Goal: Task Accomplishment & Management: Manage account settings

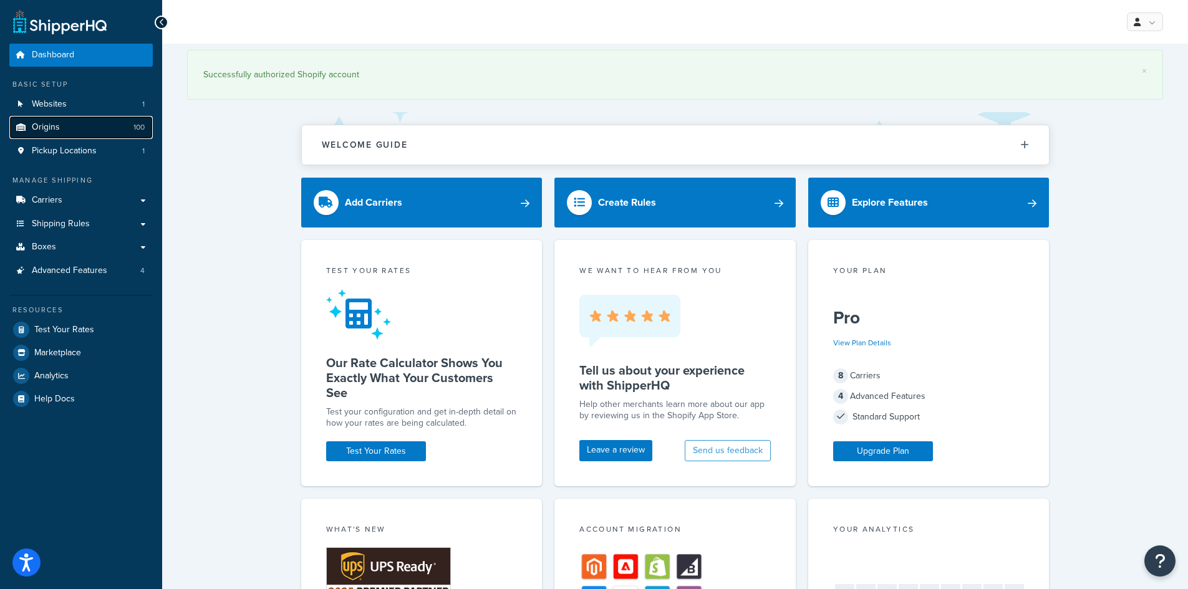
click at [75, 132] on link "Origins 100" at bounding box center [80, 127] width 143 height 23
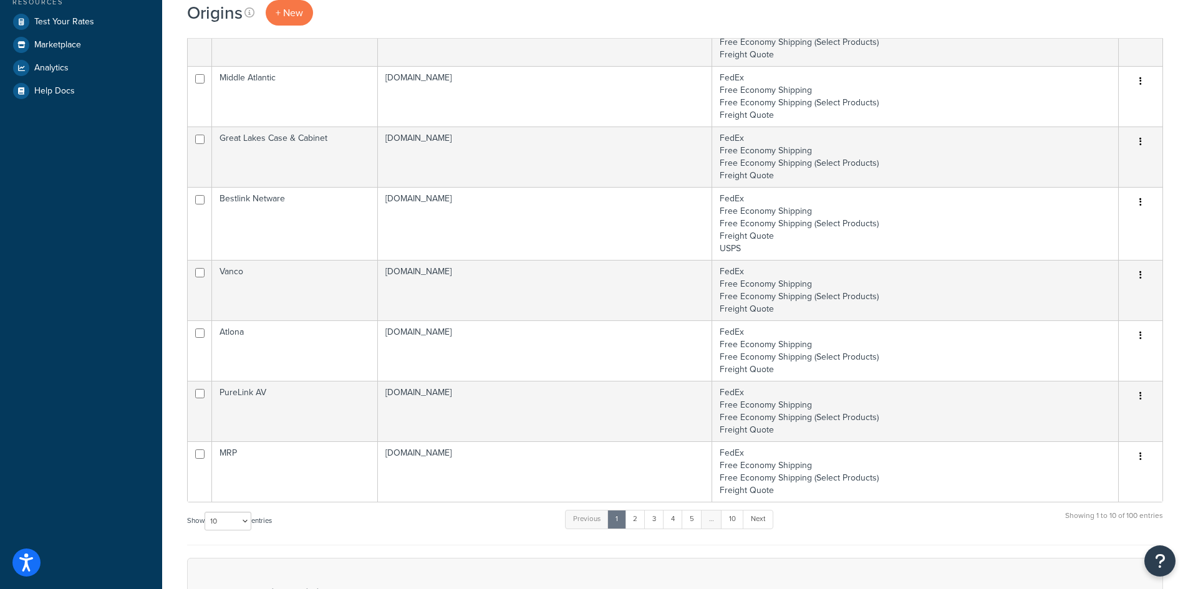
scroll to position [517, 0]
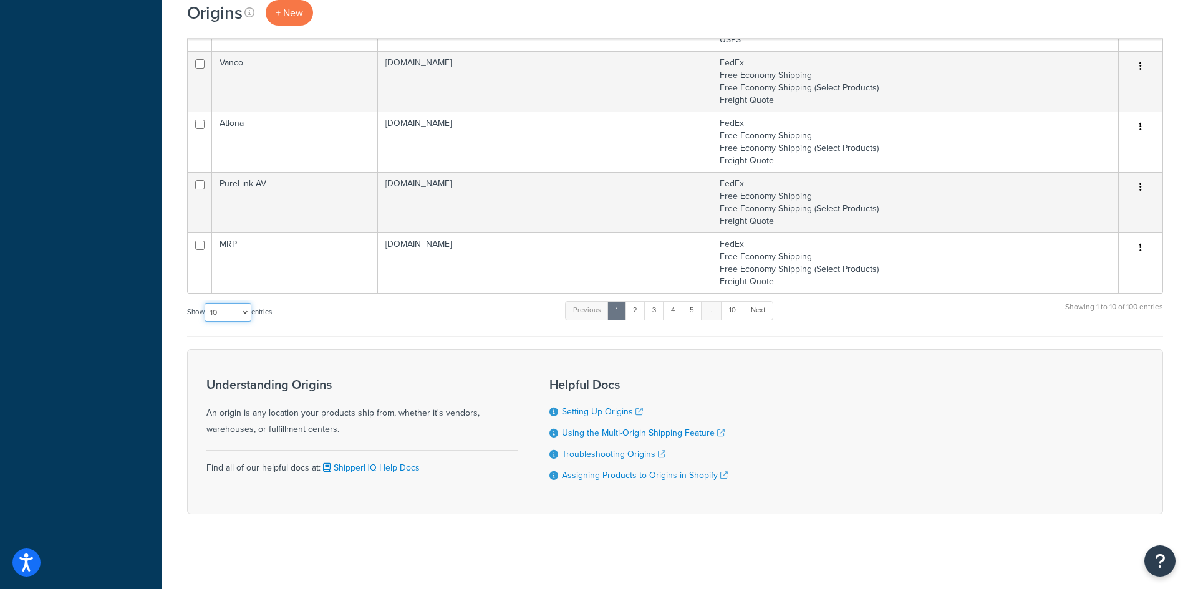
click at [224, 312] on select "10 15 25 50 100 1000" at bounding box center [228, 312] width 47 height 19
click at [224, 304] on select "10 15 25 50 100 1000" at bounding box center [228, 312] width 47 height 19
select select "1000"
click at [206, 304] on select "10 15 25 50 100 1000" at bounding box center [228, 312] width 47 height 19
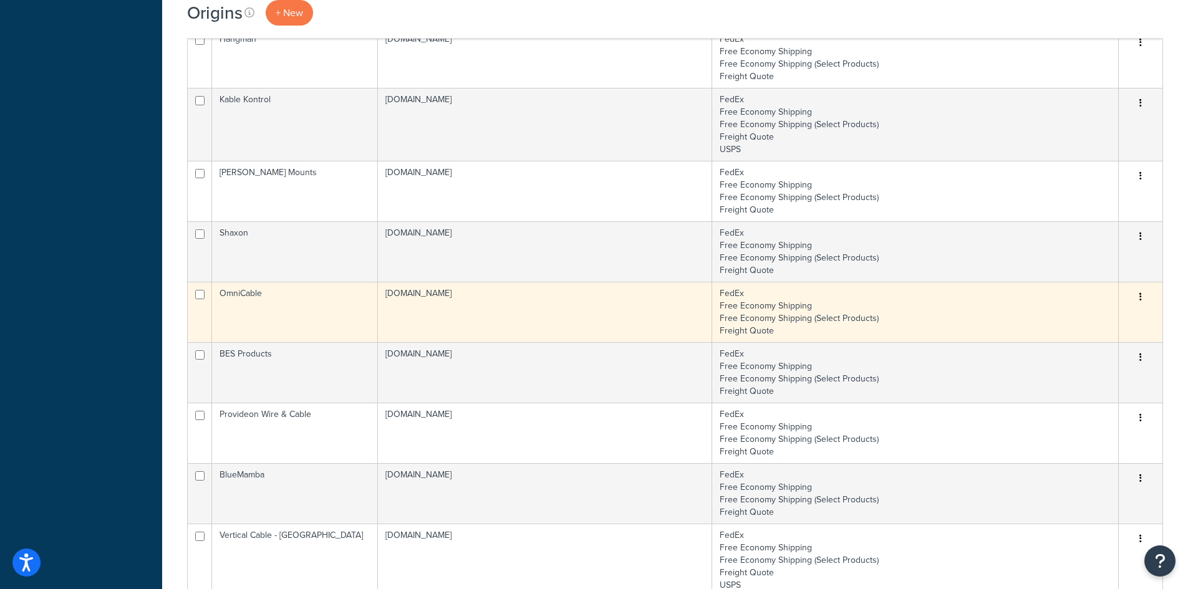
click at [309, 297] on td "OmniCable" at bounding box center [295, 312] width 166 height 60
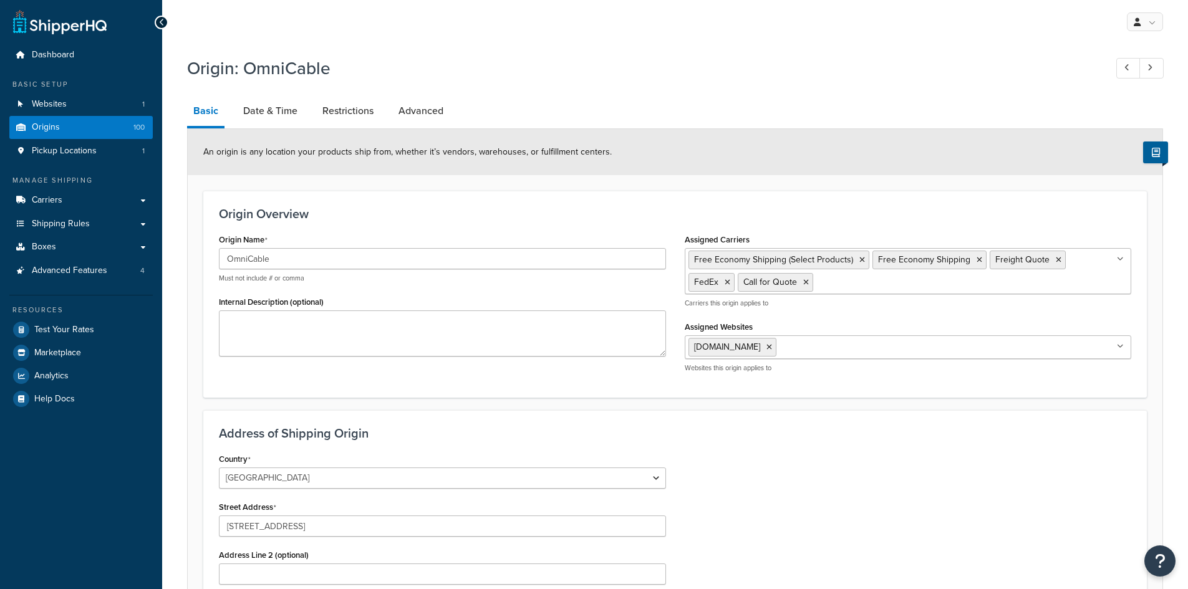
select select "43"
click at [250, 107] on link "Date & Time" at bounding box center [270, 111] width 67 height 30
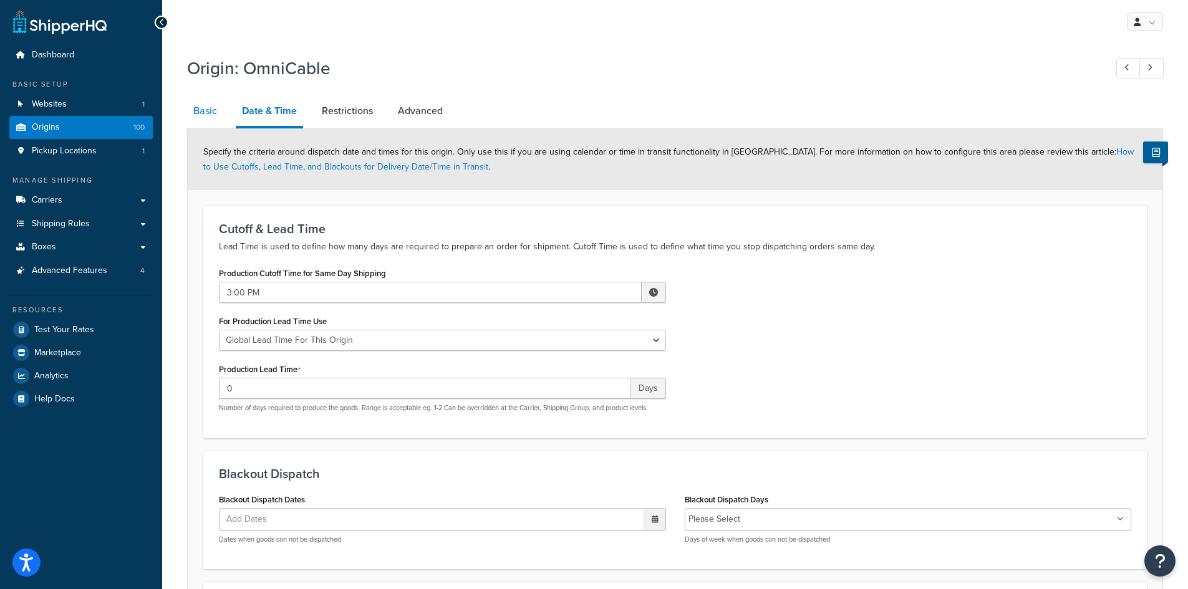
click at [199, 110] on link "Basic" at bounding box center [205, 111] width 36 height 30
select select "43"
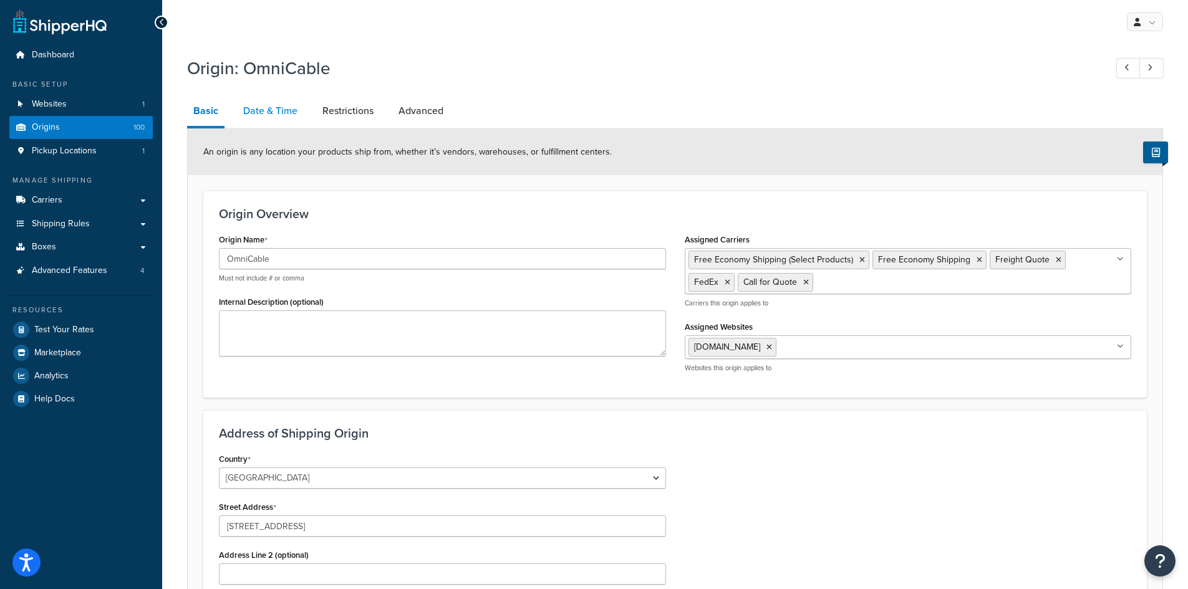
click at [286, 107] on link "Date & Time" at bounding box center [270, 111] width 67 height 30
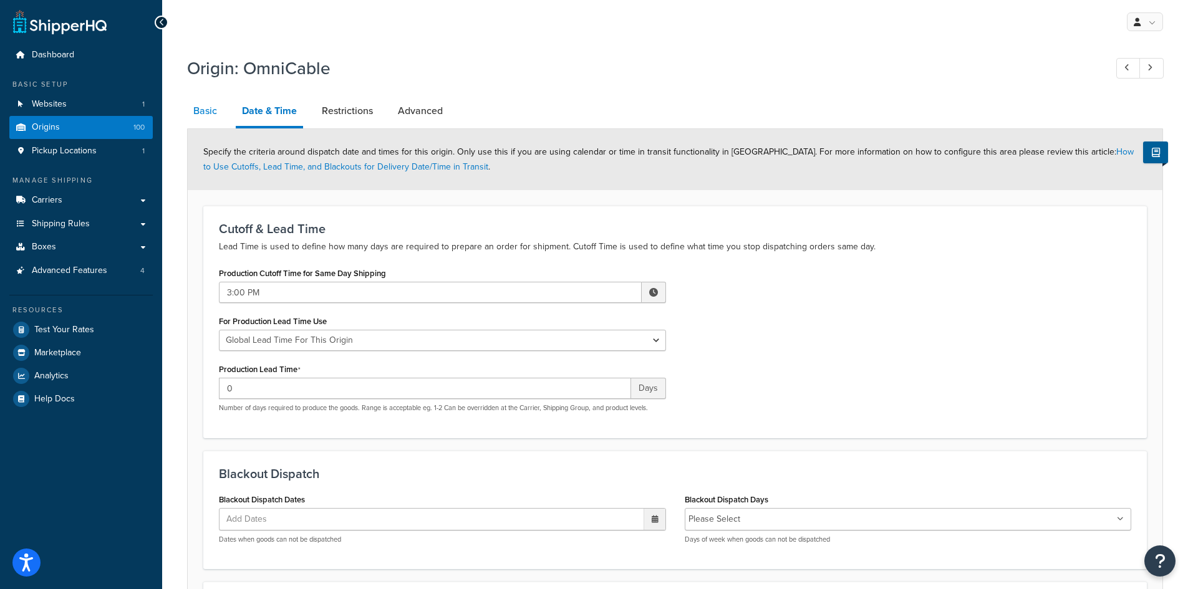
click at [210, 112] on link "Basic" at bounding box center [205, 111] width 36 height 30
select select "43"
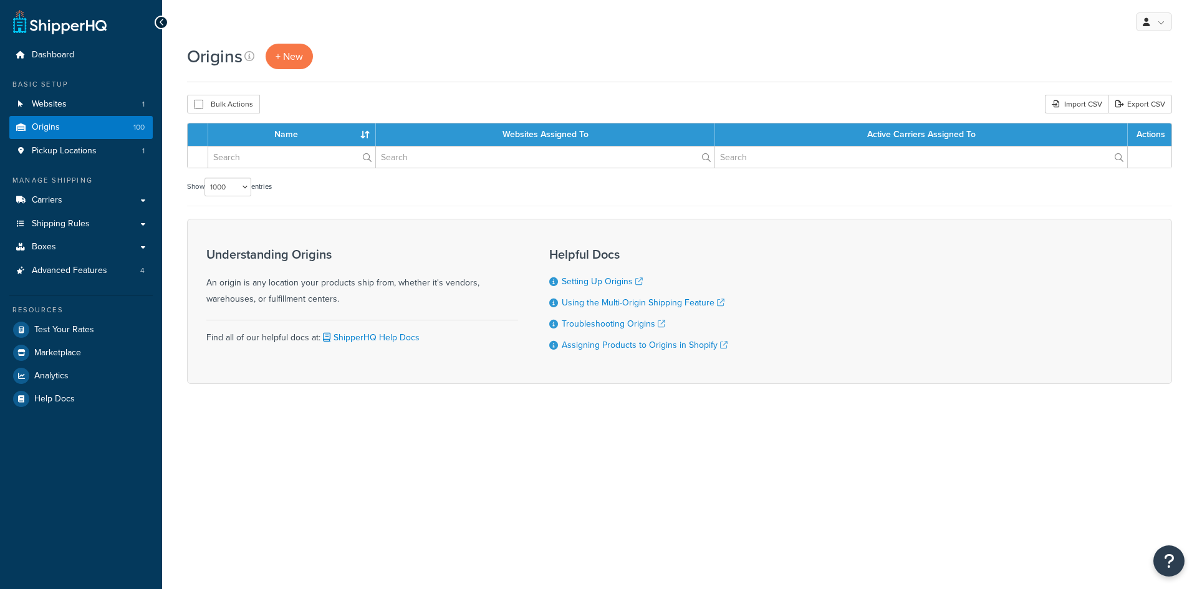
select select "1000"
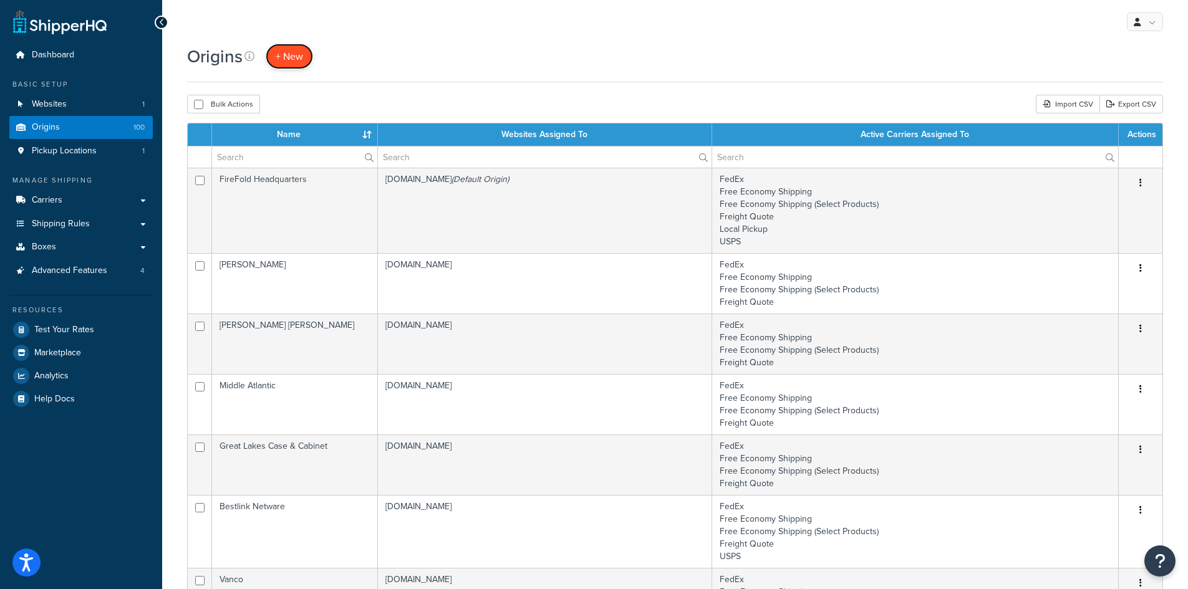
click at [296, 58] on span "+ New" at bounding box center [289, 56] width 27 height 14
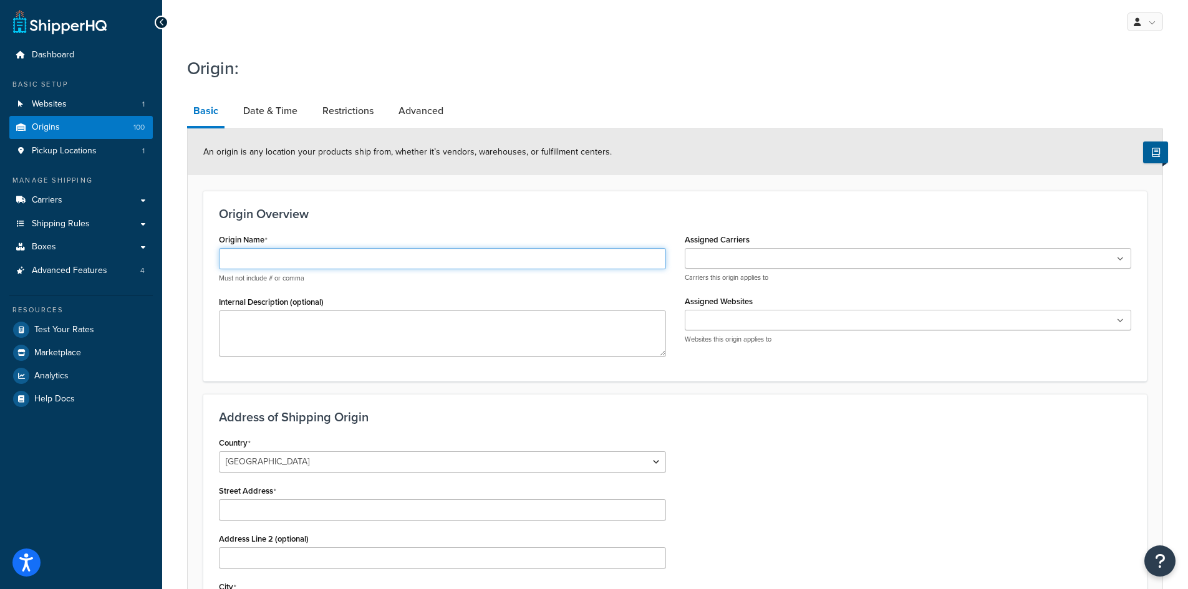
click at [316, 262] on input "Origin Name" at bounding box center [442, 258] width 447 height 21
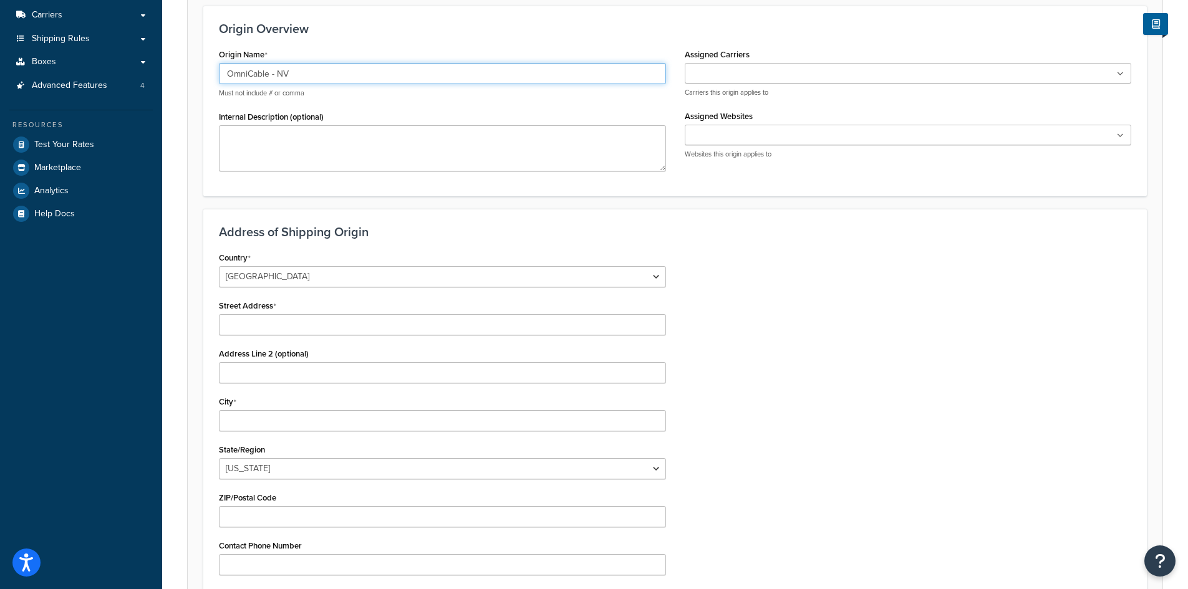
scroll to position [187, 0]
type input "OmniCable - NV"
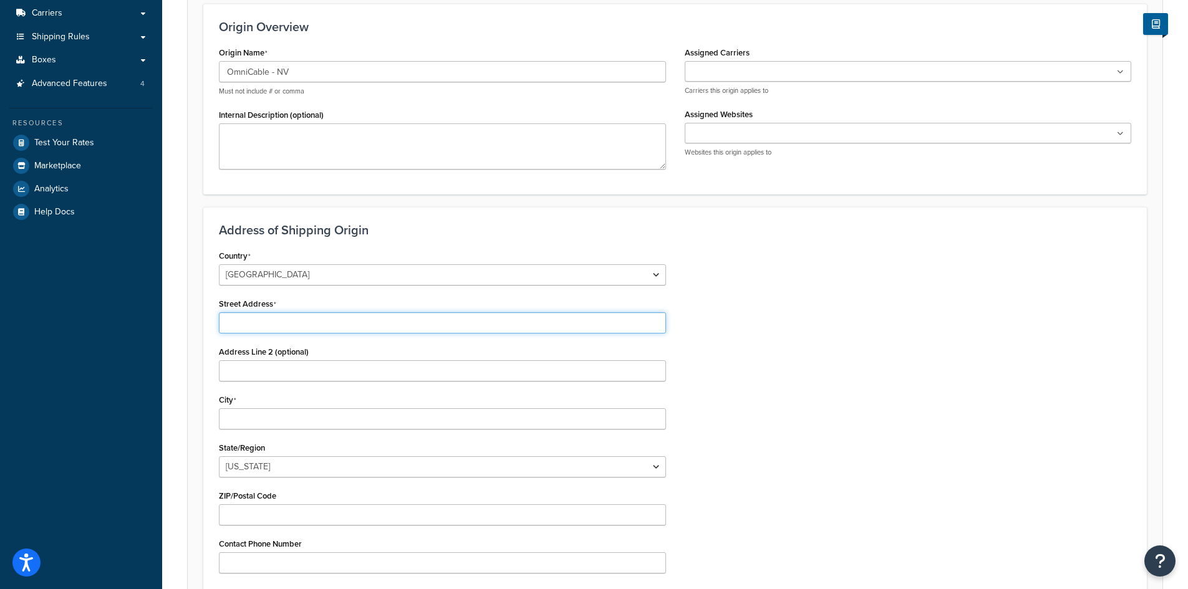
click at [307, 317] on input "Street Address" at bounding box center [442, 322] width 447 height 21
paste input "1500 Waltham Way, McCarren, NV, 89437"
drag, startPoint x: 393, startPoint y: 322, endPoint x: 362, endPoint y: 319, distance: 30.7
click at [362, 319] on input "1500 Waltham Way, McCarren, NV, 89437" at bounding box center [442, 322] width 447 height 21
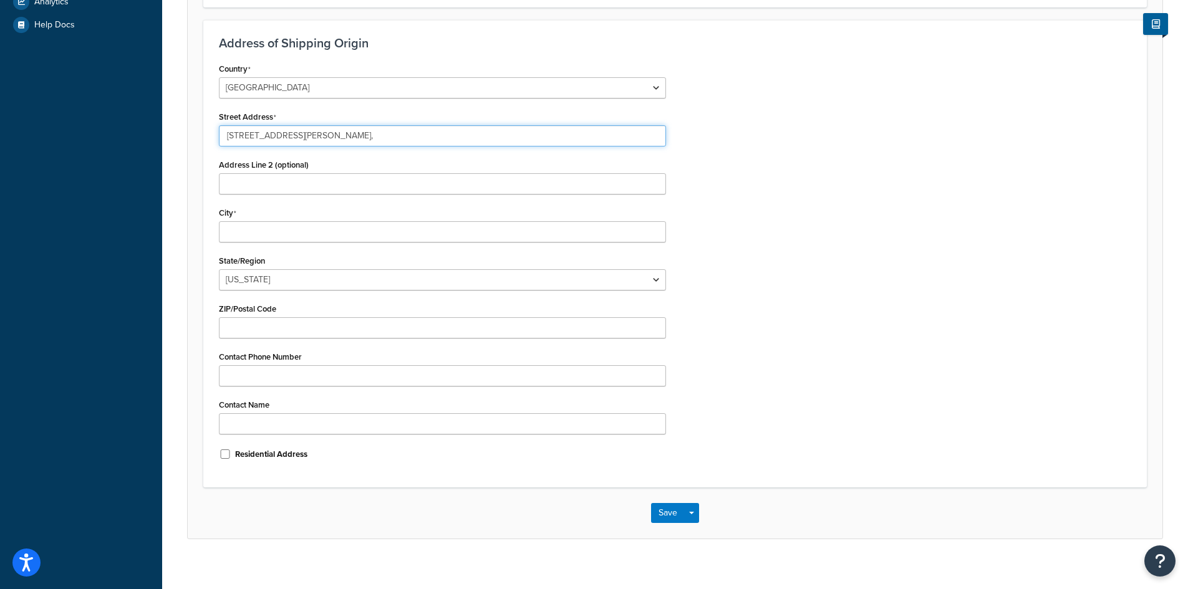
type input "1500 Waltham Way, McCarren, NV,"
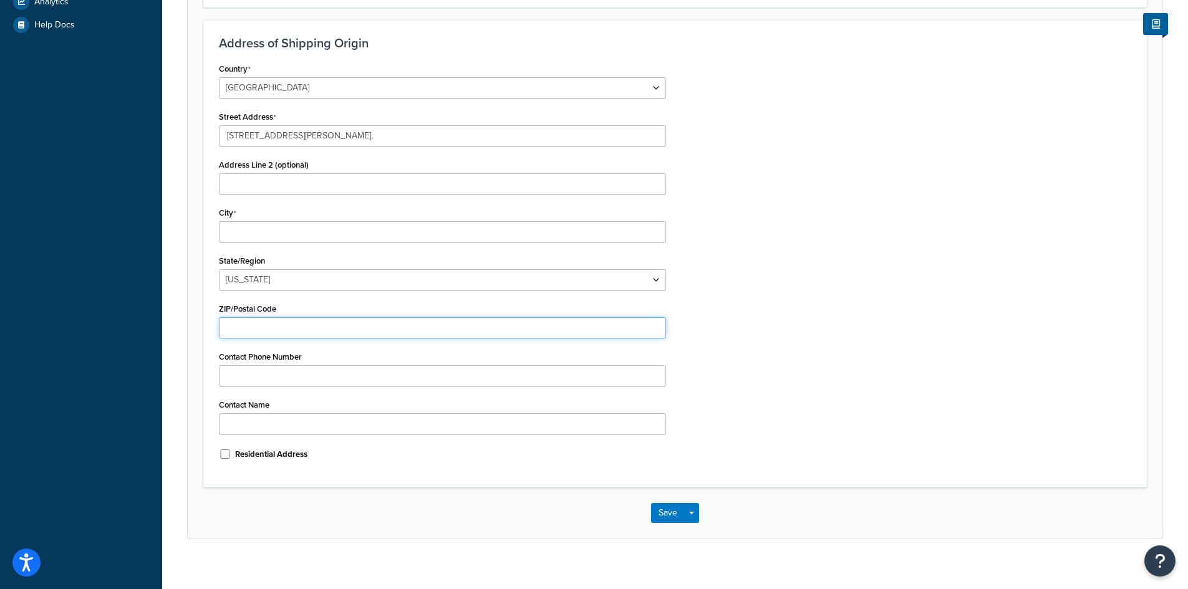
click at [271, 334] on input "ZIP/Postal Code" at bounding box center [442, 327] width 447 height 21
paste input "89437"
type input "89437"
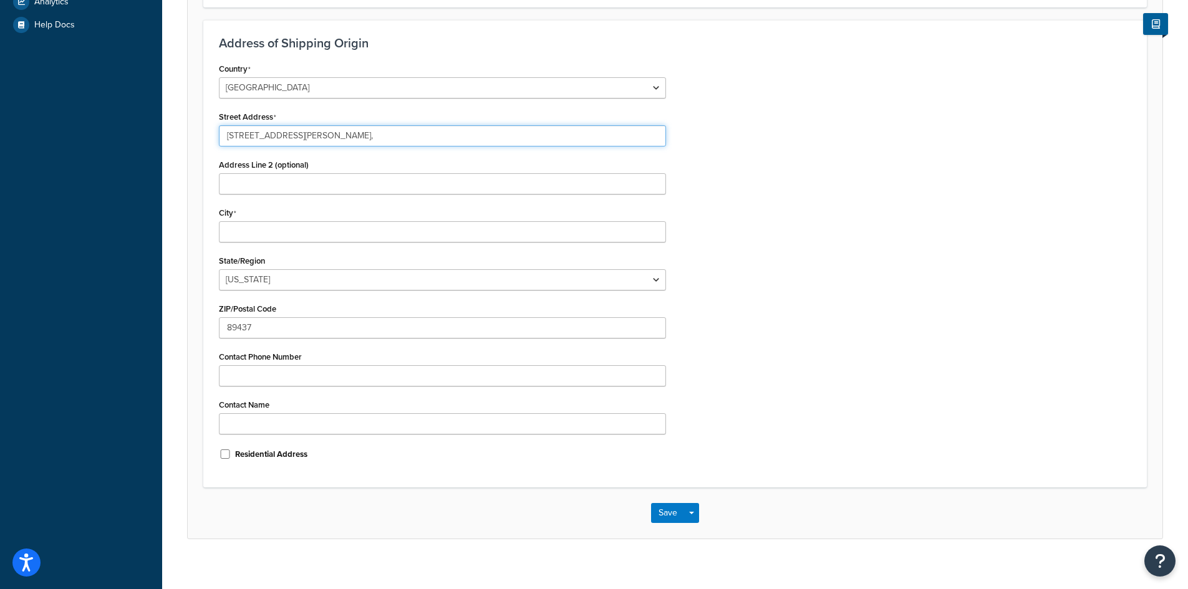
drag, startPoint x: 339, startPoint y: 137, endPoint x: 305, endPoint y: 137, distance: 34.3
click at [305, 137] on input "1500 Waltham Way, McCarren, NV," at bounding box center [442, 135] width 447 height 21
type input "1500 Waltham Way, , NV,"
click at [271, 228] on input "City" at bounding box center [442, 231] width 447 height 21
paste input "McCarren"
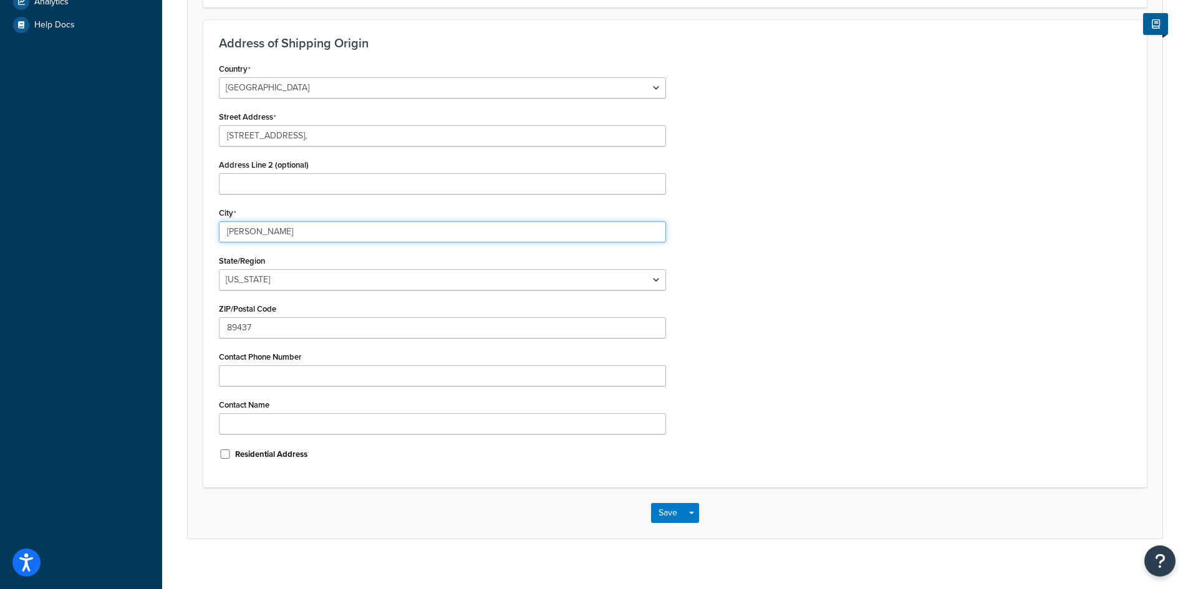
type input "McCarren"
drag, startPoint x: 340, startPoint y: 142, endPoint x: 301, endPoint y: 145, distance: 39.5
click at [301, 145] on input "1500 Waltham Way, , NV," at bounding box center [442, 135] width 447 height 21
type input "1500 Waltham Way"
click at [271, 286] on select "[US_STATE] [US_STATE] [US_STATE] [US_STATE] [US_STATE] Armed Forces Americas Ar…" at bounding box center [442, 279] width 447 height 21
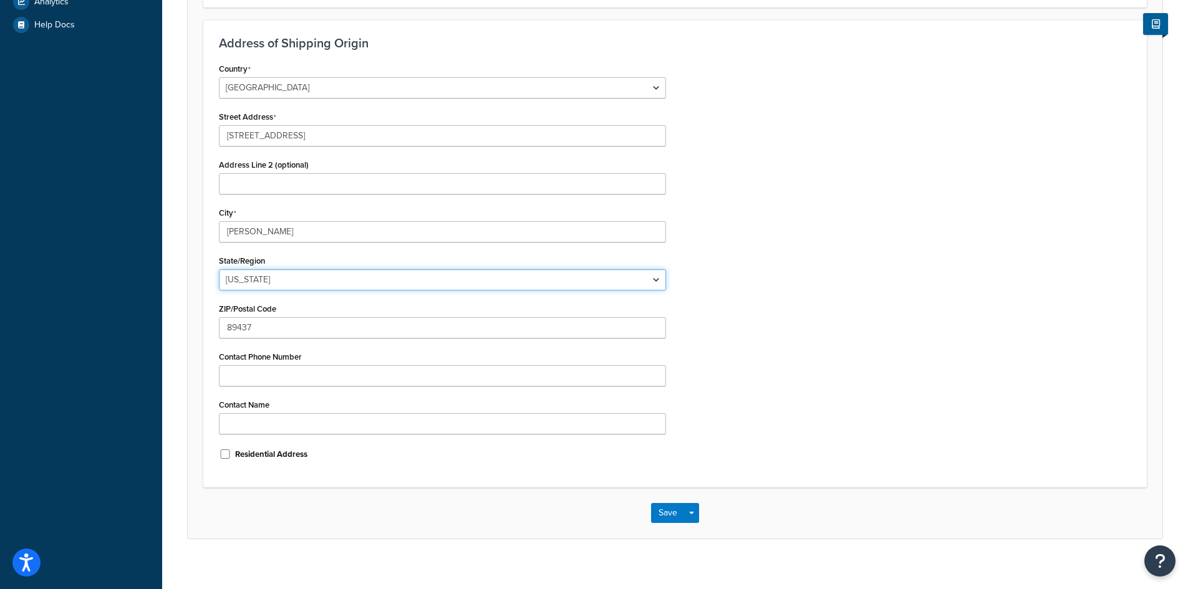
select select "28"
click at [219, 269] on select "[US_STATE] [US_STATE] [US_STATE] [US_STATE] [US_STATE] Armed Forces Americas Ar…" at bounding box center [442, 279] width 447 height 21
click at [789, 271] on div "Country [GEOGRAPHIC_DATA] [GEOGRAPHIC_DATA] [GEOGRAPHIC_DATA] [GEOGRAPHIC_DATA]…" at bounding box center [675, 266] width 931 height 412
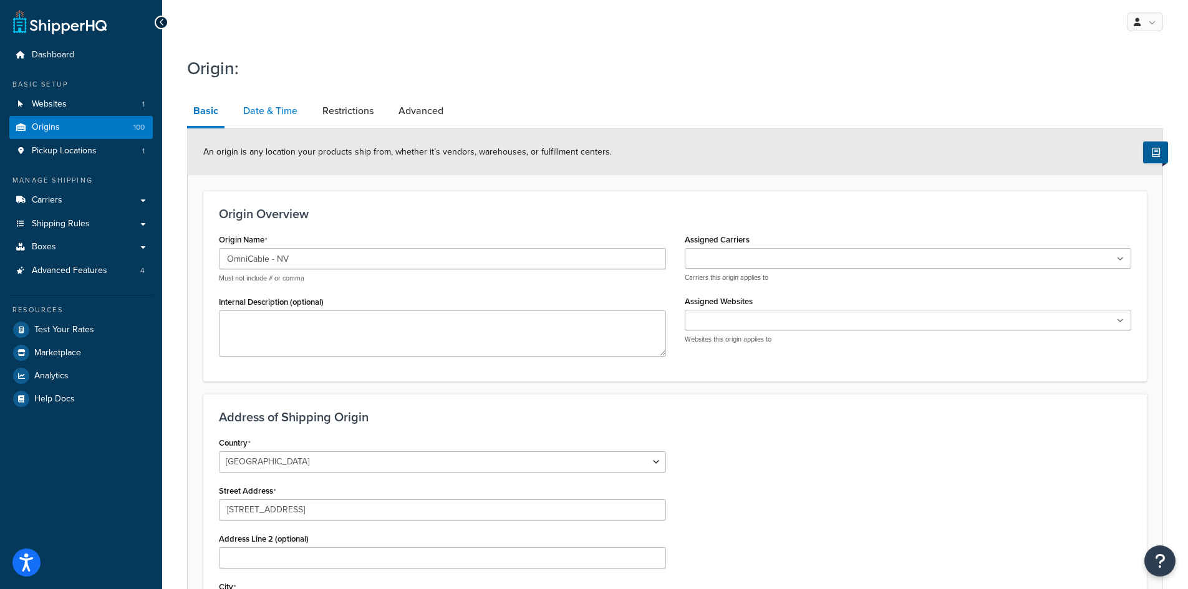
click at [279, 114] on link "Date & Time" at bounding box center [270, 111] width 67 height 30
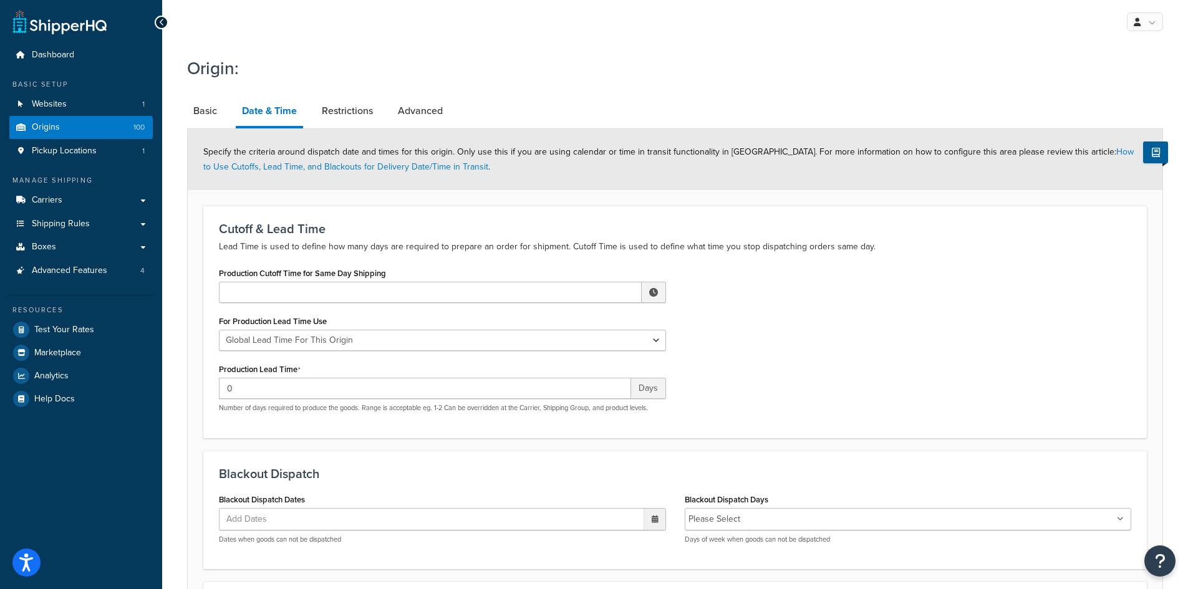
drag, startPoint x: 211, startPoint y: 114, endPoint x: 281, endPoint y: 127, distance: 71.1
click at [211, 114] on link "Basic" at bounding box center [205, 111] width 36 height 30
select select "28"
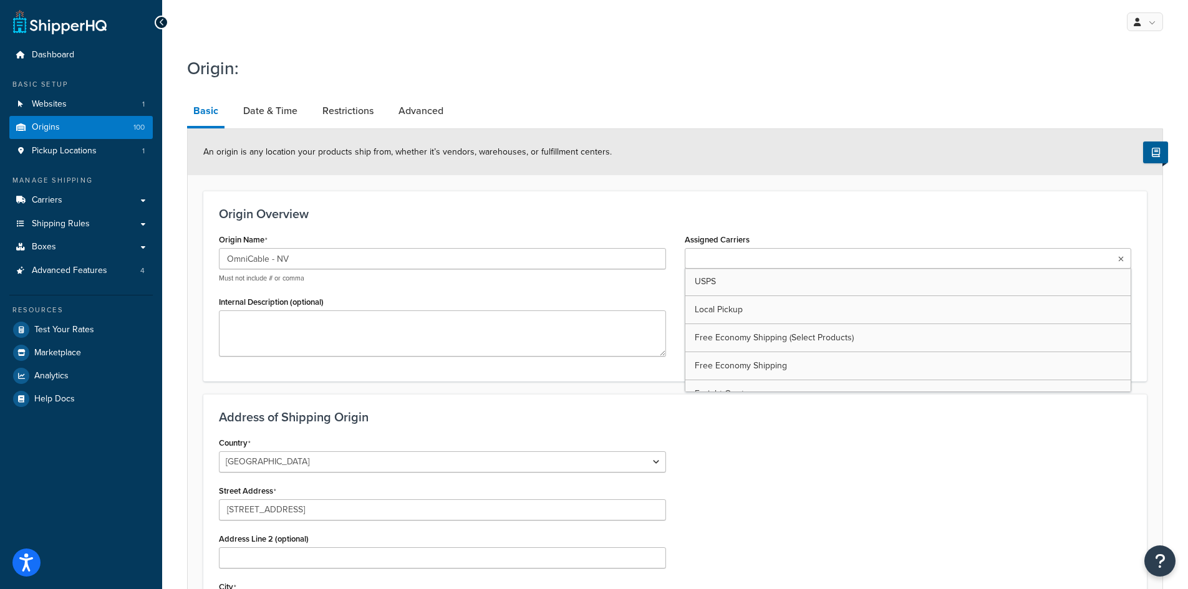
click at [813, 258] on ul at bounding box center [908, 258] width 447 height 21
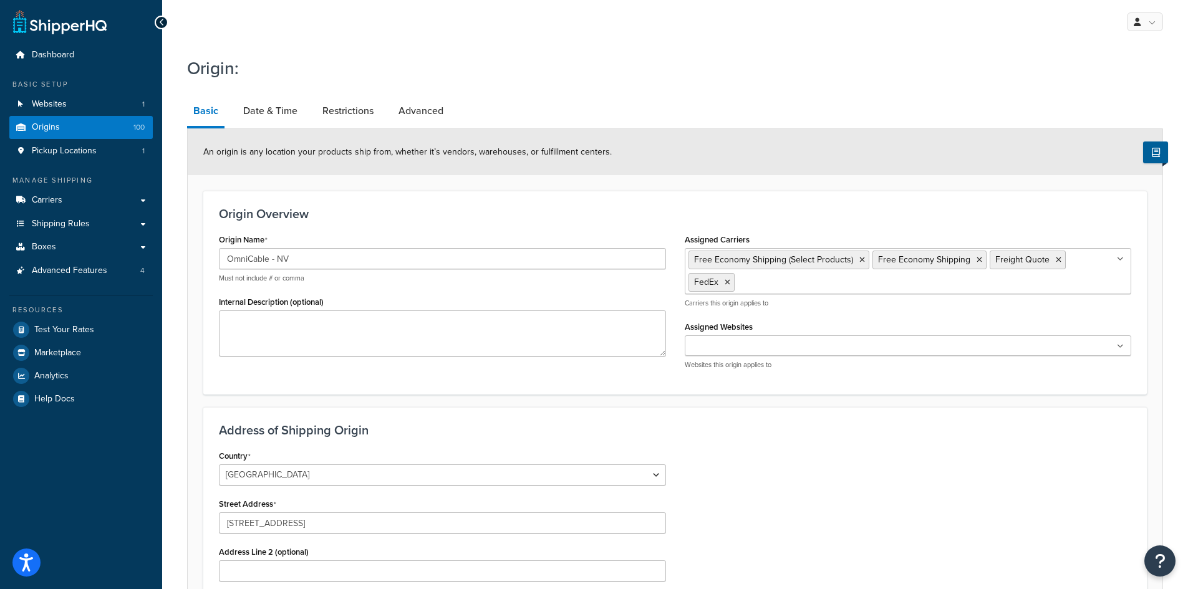
click at [784, 333] on div "Assigned Websites firefoldstore.myshopify.com Websites this origin applies to" at bounding box center [908, 344] width 447 height 52
click at [781, 344] on input "Assigned Websites" at bounding box center [743, 347] width 110 height 14
click at [1061, 286] on ul "Free Economy Shipping (Select Products) Free Economy Shipping Freight Quote Fed…" at bounding box center [908, 271] width 447 height 46
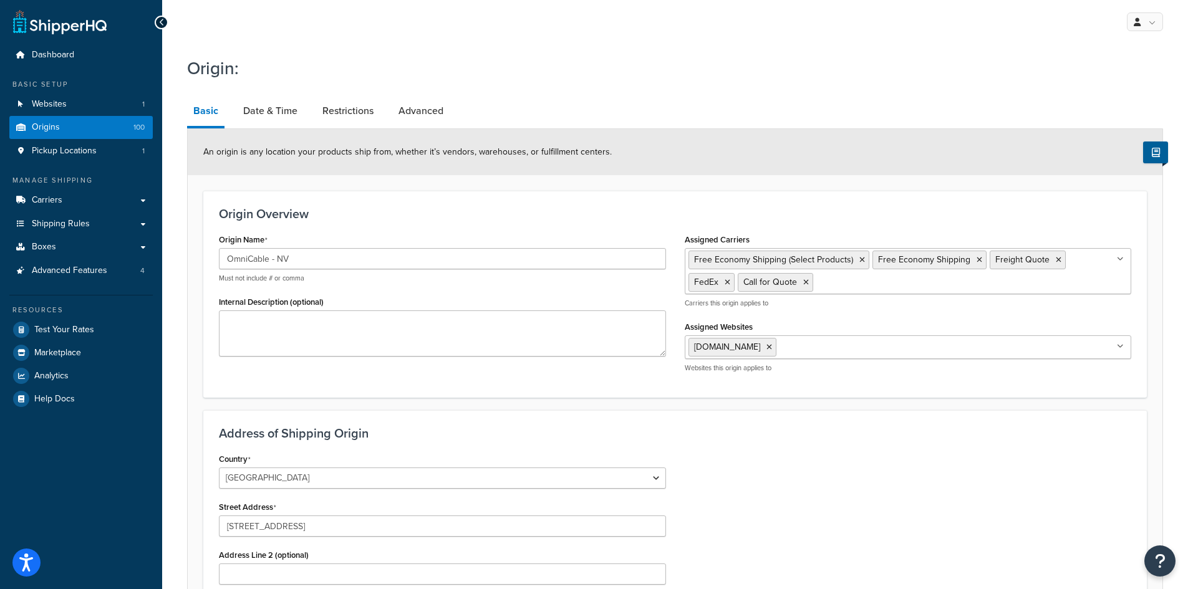
click at [756, 203] on div "Origin Overview Origin Name OmniCable - NV Must not include # or comma Internal…" at bounding box center [674, 294] width 943 height 207
click at [281, 106] on link "Date & Time" at bounding box center [270, 111] width 67 height 30
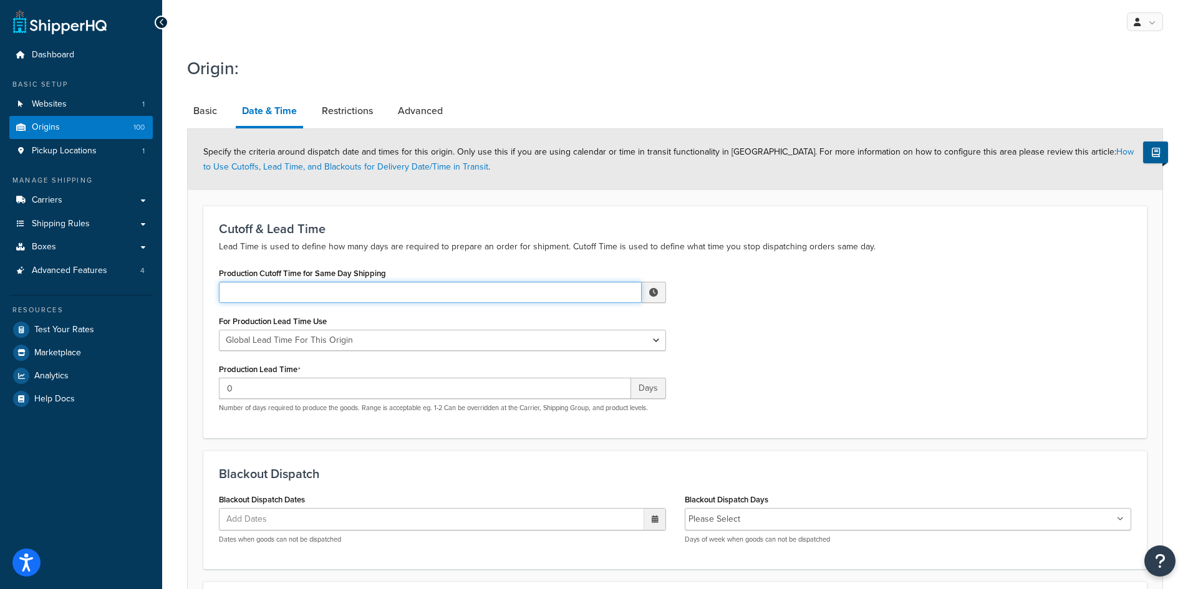
click at [343, 299] on input "Production Cutoff Time for Same Day Shipping" at bounding box center [430, 292] width 423 height 21
click at [557, 324] on span "▲" at bounding box center [561, 319] width 25 height 25
click at [609, 352] on span "▼" at bounding box center [614, 357] width 25 height 25
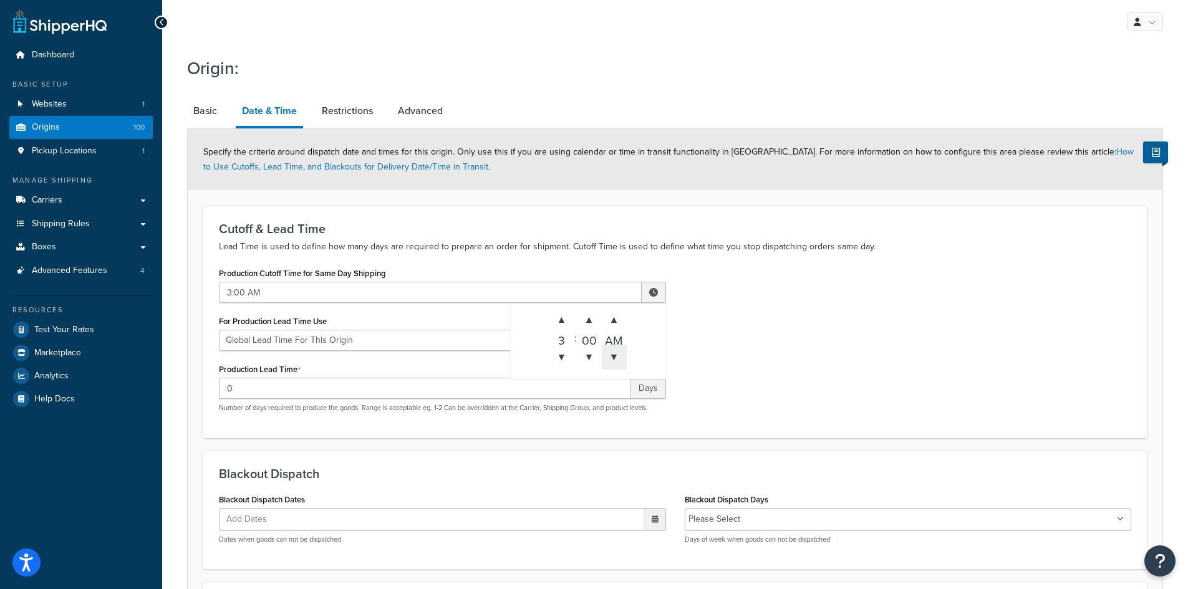
type input "3:00 PM"
click at [795, 364] on div "Production Cutoff Time for Same Day Shipping 3:00 PM ▲ 3 ▼ : ▲ 00 ▼ ▲ PM ▼ For …" at bounding box center [675, 343] width 931 height 158
click at [332, 110] on link "Restrictions" at bounding box center [348, 111] width 64 height 30
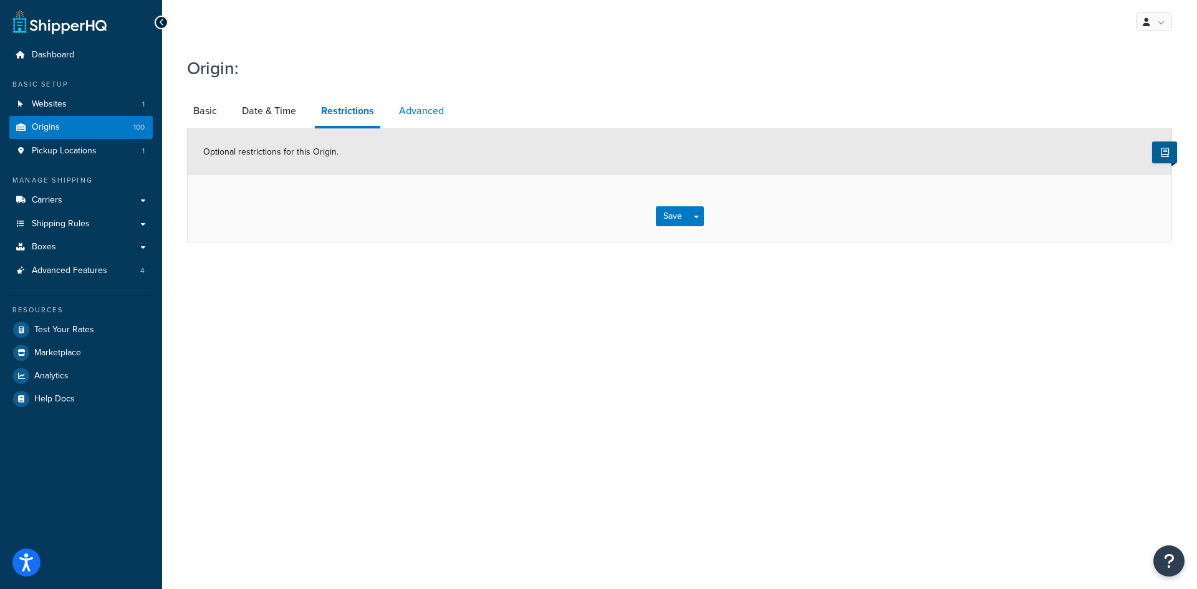
click at [419, 113] on link "Advanced" at bounding box center [421, 111] width 57 height 30
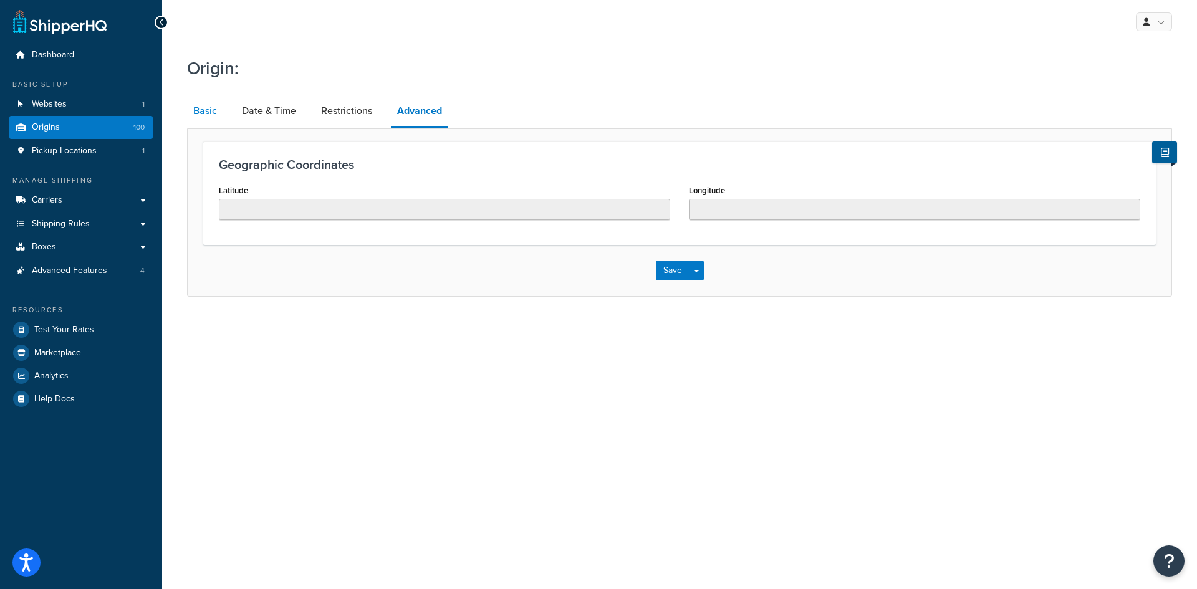
click at [201, 109] on link "Basic" at bounding box center [205, 111] width 36 height 30
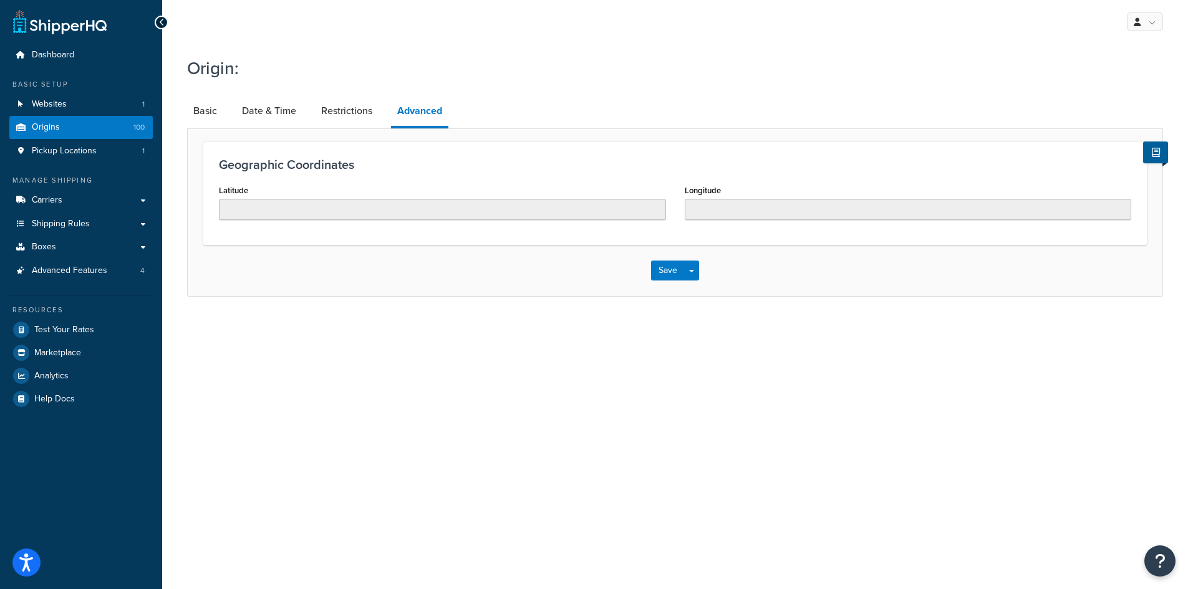
select select "28"
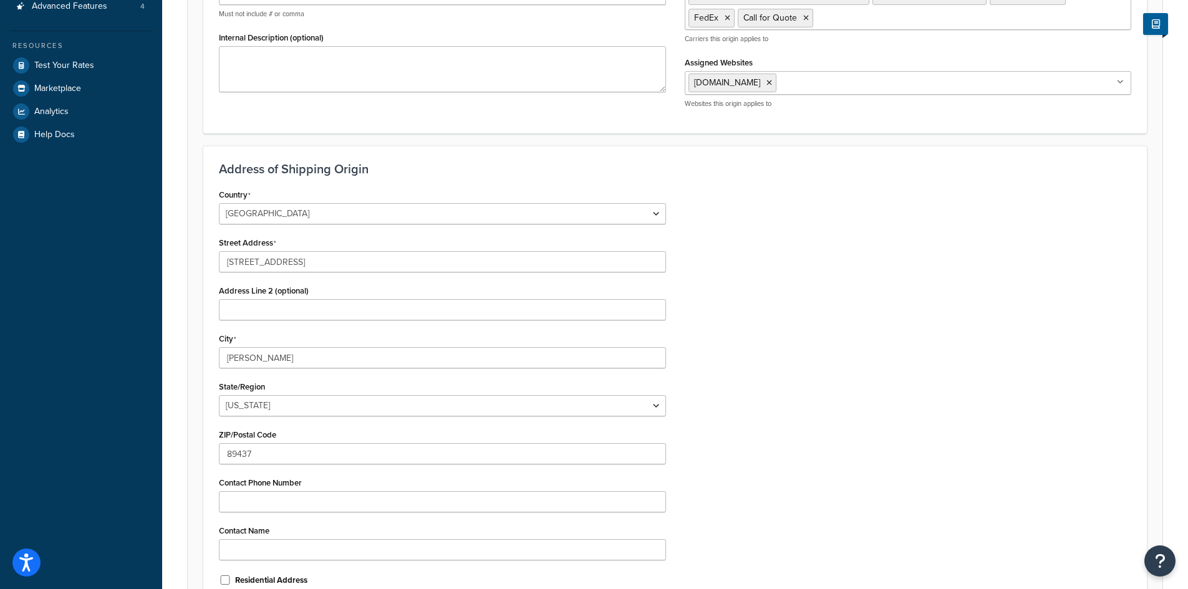
scroll to position [403, 0]
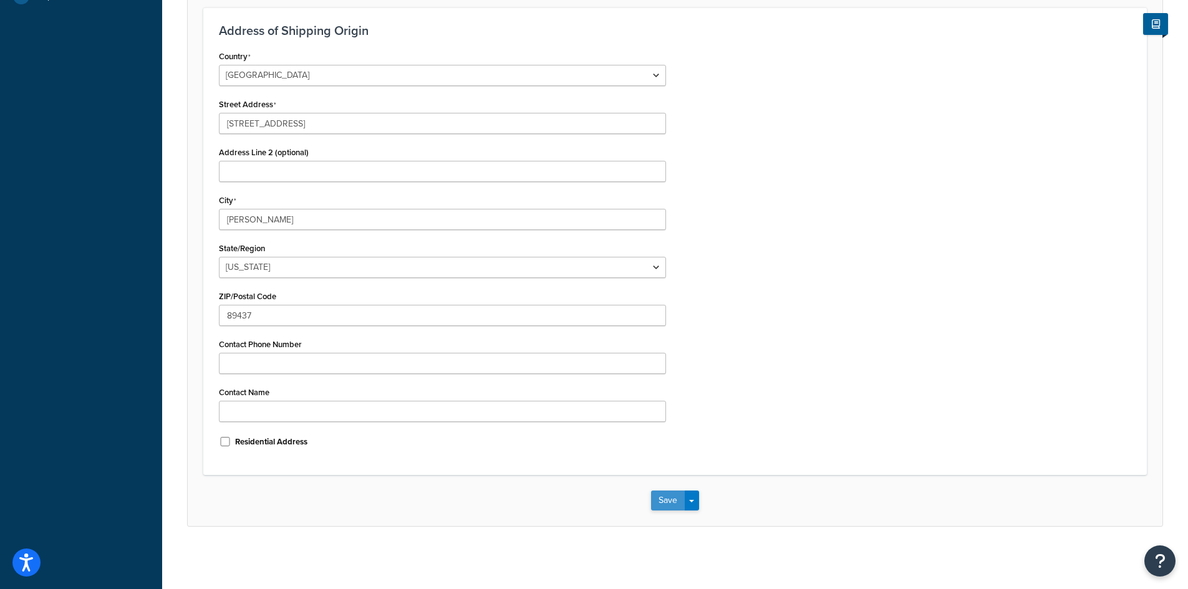
click at [665, 509] on button "Save" at bounding box center [668, 501] width 34 height 20
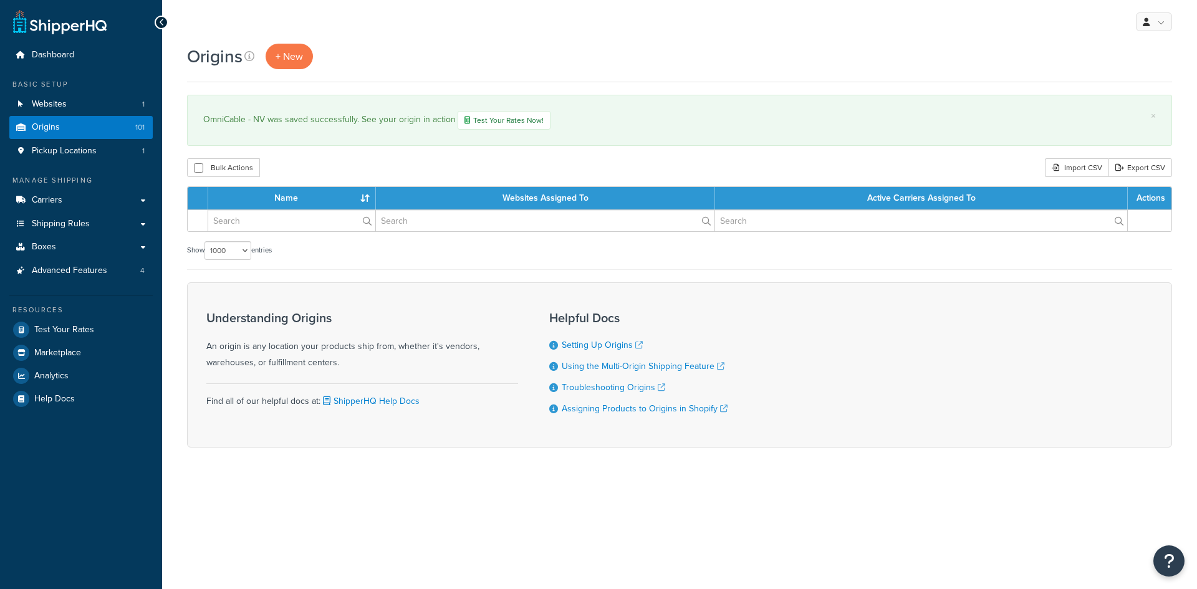
select select "1000"
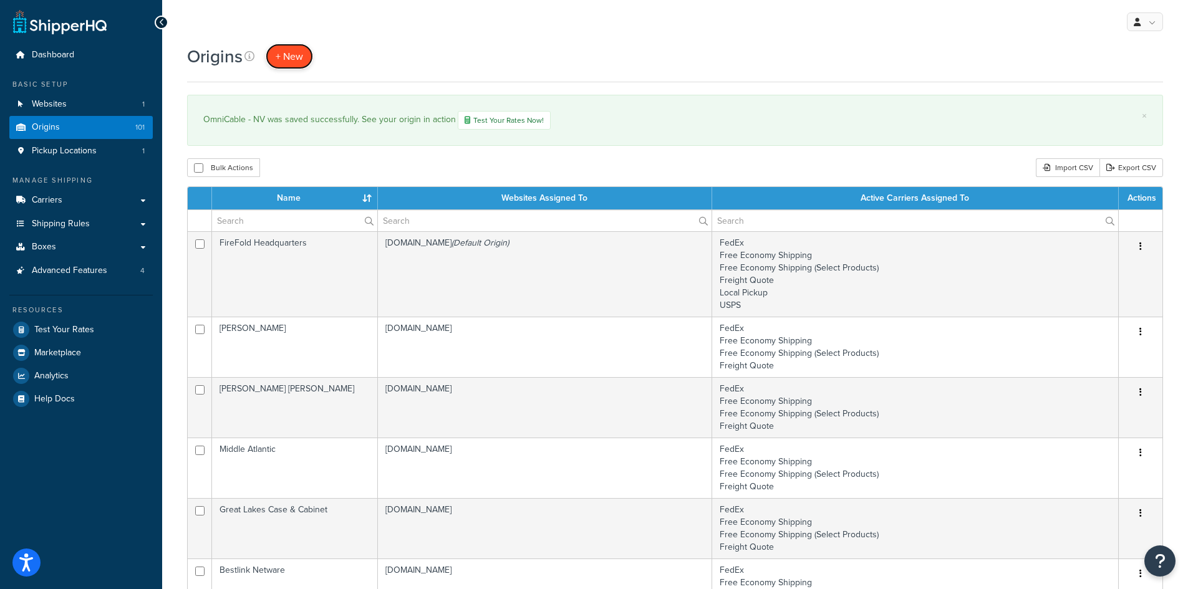
click at [291, 58] on span "+ New" at bounding box center [289, 56] width 27 height 14
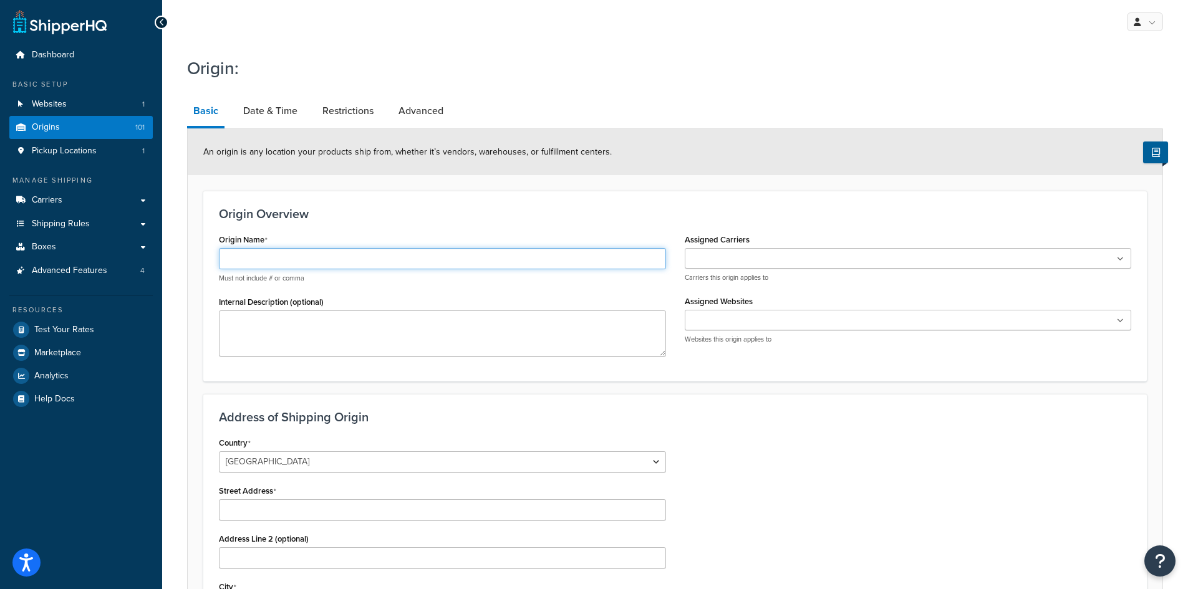
click at [286, 256] on input "Origin Name" at bounding box center [442, 258] width 447 height 21
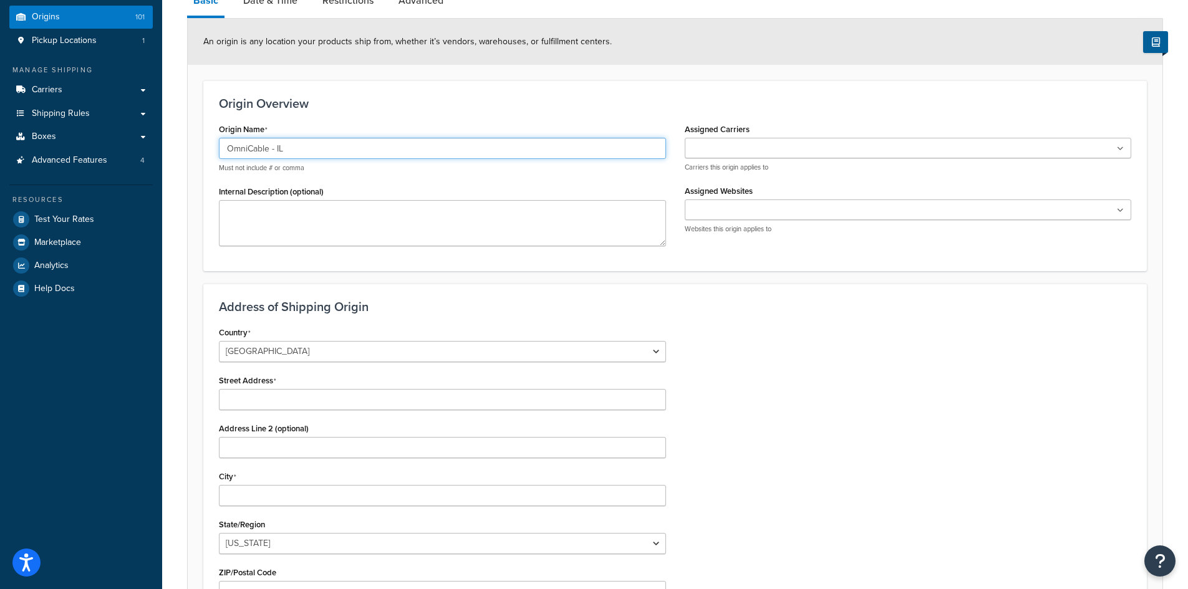
scroll to position [249, 0]
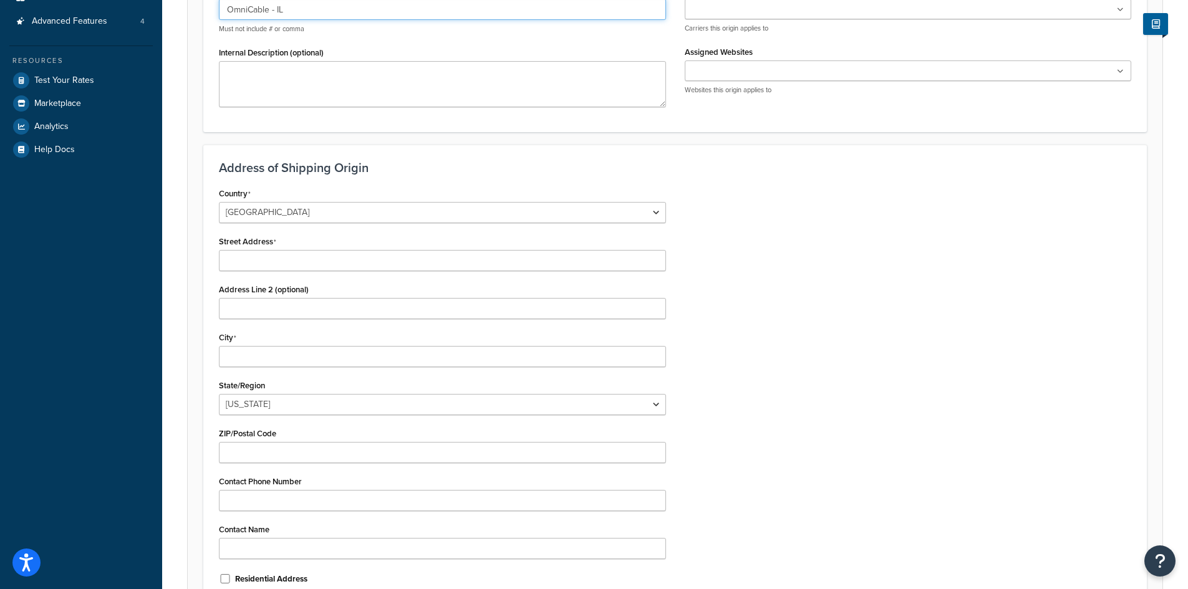
type input "OmniCable - IL"
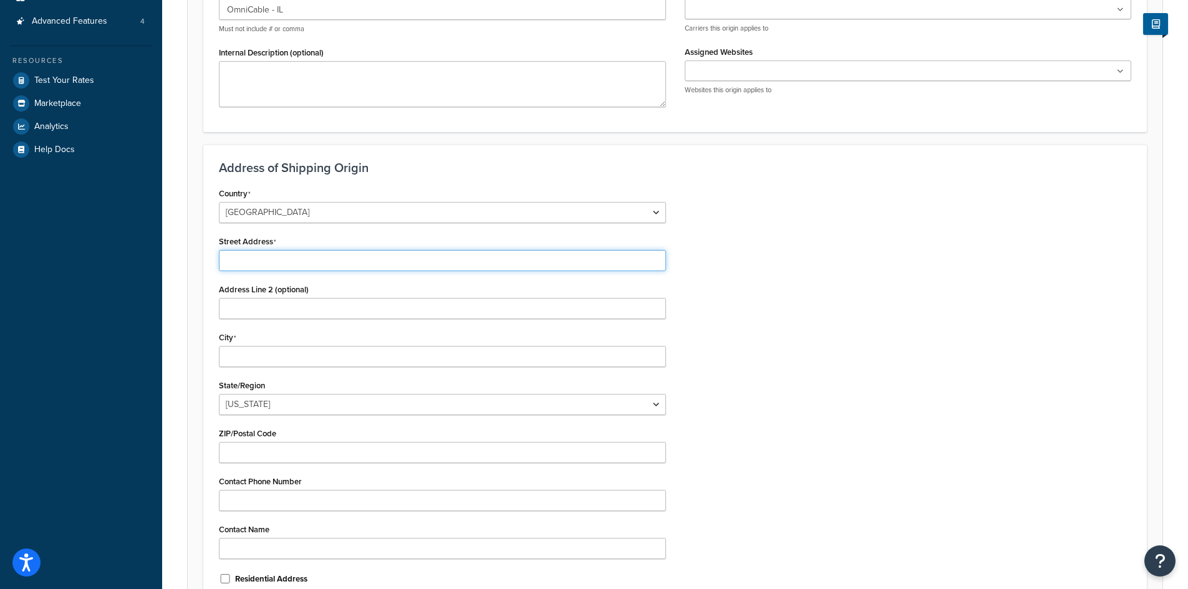
click at [290, 265] on input "Street Address" at bounding box center [442, 260] width 447 height 21
paste input "[STREET_ADDRESS]"
drag, startPoint x: 382, startPoint y: 263, endPoint x: 359, endPoint y: 264, distance: 23.1
click at [359, 264] on input "[STREET_ADDRESS]" at bounding box center [442, 260] width 447 height 21
type input "[STREET_ADDRESS],"
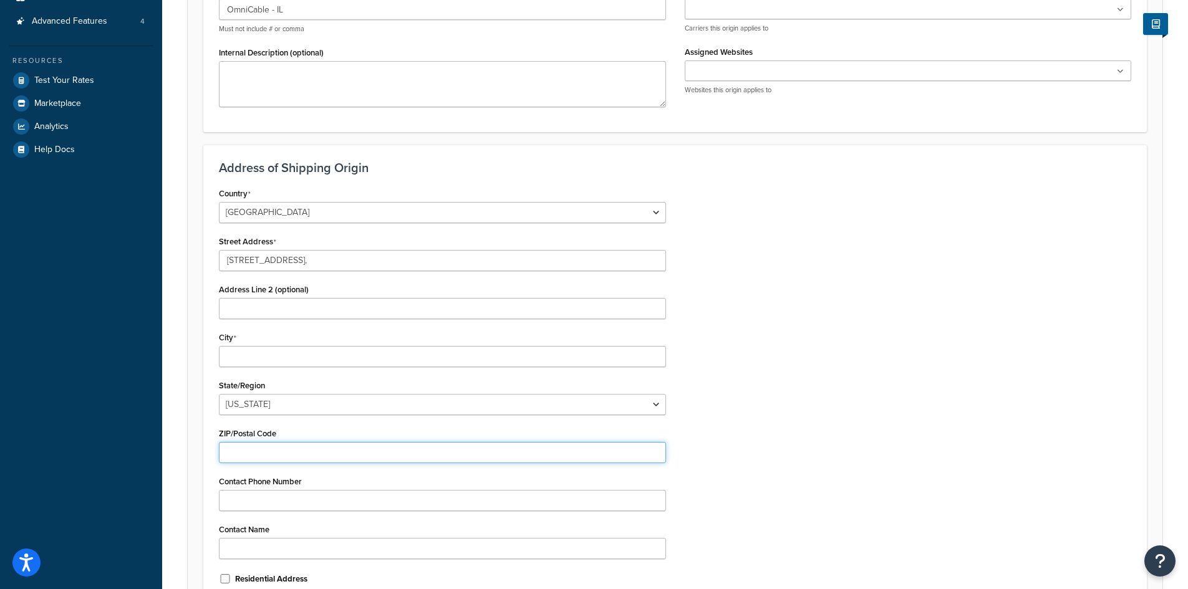
click at [273, 455] on input "ZIP/Postal Code" at bounding box center [442, 452] width 447 height 21
paste input "60188"
type input "60188"
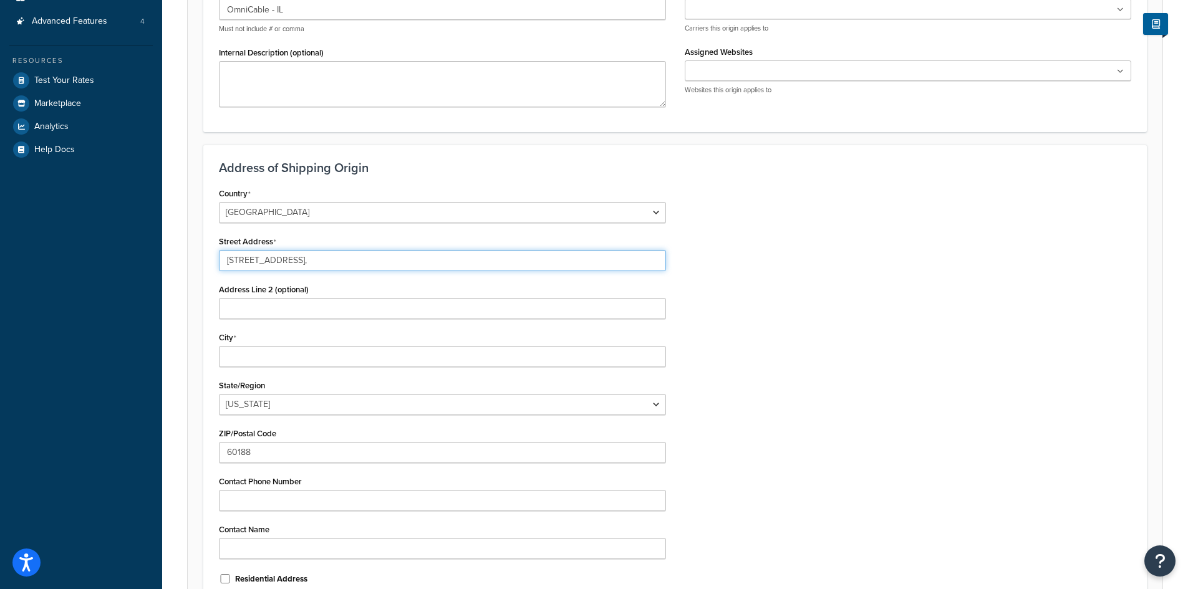
drag, startPoint x: 367, startPoint y: 264, endPoint x: 339, endPoint y: 266, distance: 28.2
click at [339, 266] on input "[STREET_ADDRESS]," at bounding box center [442, 260] width 447 height 21
drag, startPoint x: 350, startPoint y: 262, endPoint x: 292, endPoint y: 267, distance: 58.8
click at [292, 267] on input "[STREET_ADDRESS][GEOGRAPHIC_DATA][PERSON_NAME]" at bounding box center [442, 260] width 447 height 21
type input "[STREET_ADDRESS]"
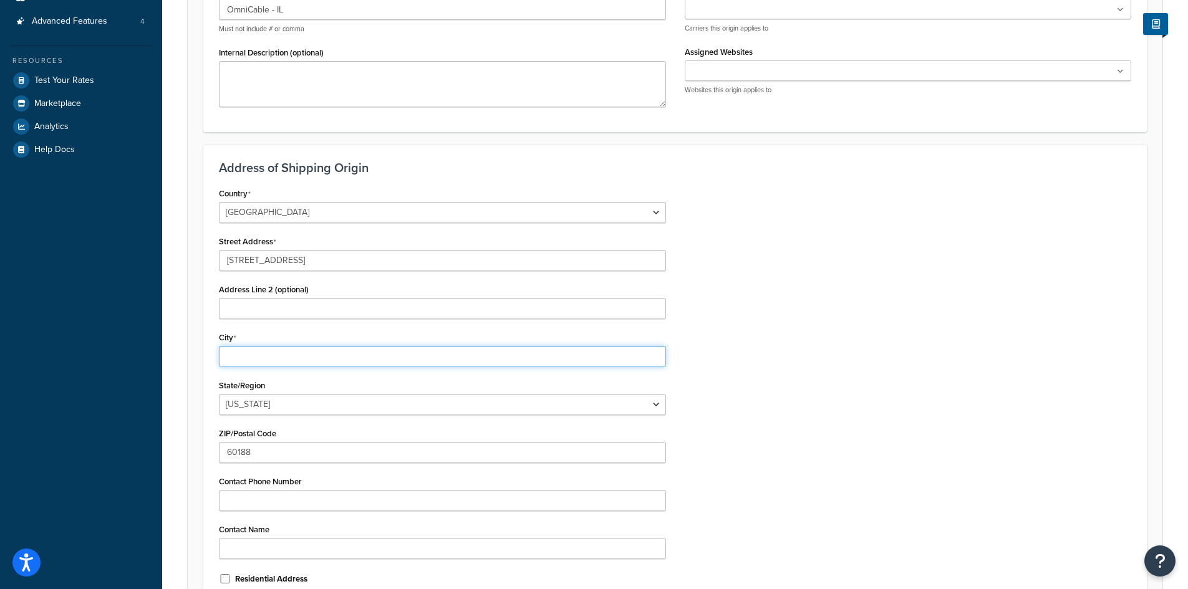
click at [316, 357] on input "City" at bounding box center [442, 356] width 447 height 21
paste input "[PERSON_NAME] Stream"
type input "[PERSON_NAME] Stream"
click at [316, 265] on input "[STREET_ADDRESS]" at bounding box center [442, 260] width 447 height 21
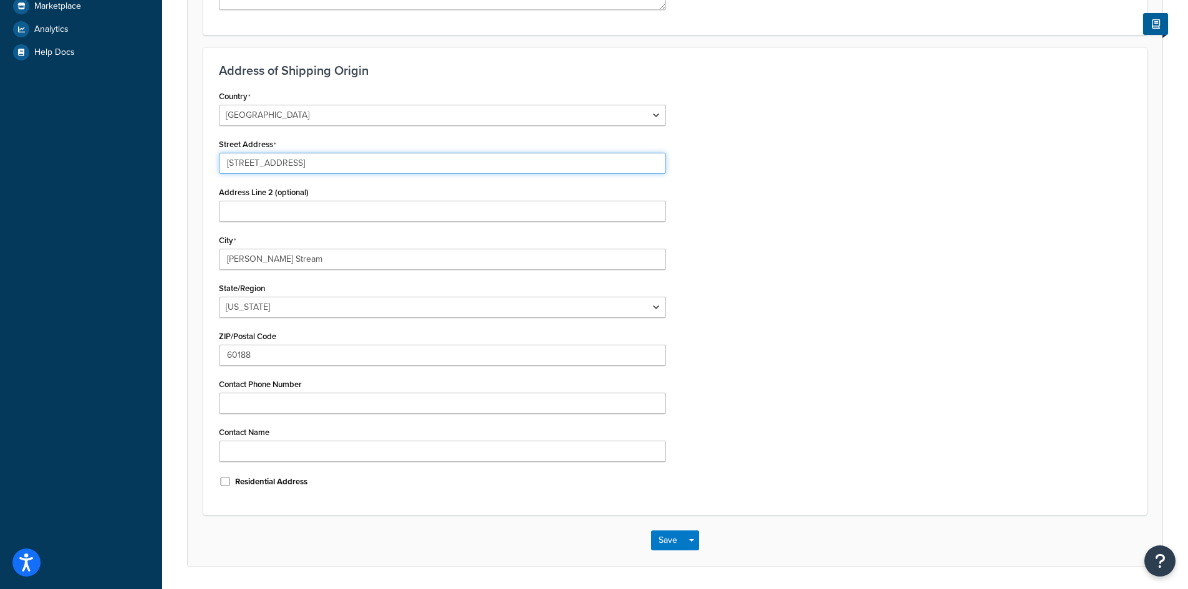
scroll to position [374, 0]
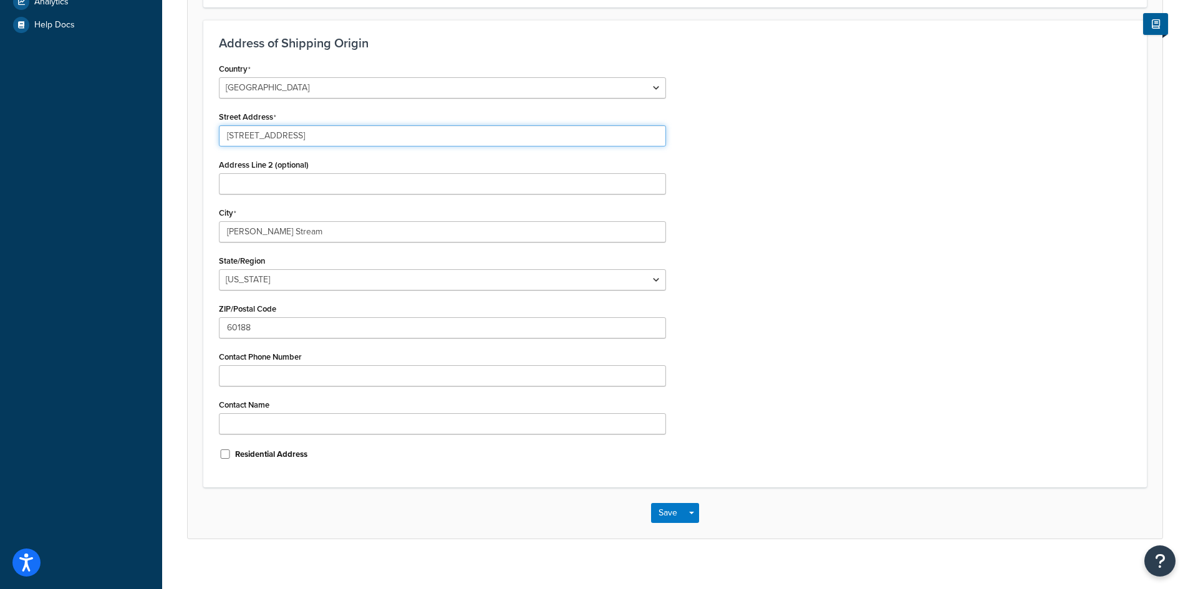
type input "[STREET_ADDRESS]"
click at [311, 284] on select "[US_STATE] [US_STATE] [US_STATE] [US_STATE] [US_STATE] Armed Forces Americas Ar…" at bounding box center [442, 279] width 447 height 21
select select "13"
click at [219, 269] on select "[US_STATE] [US_STATE] [US_STATE] [US_STATE] [US_STATE] Armed Forces Americas Ar…" at bounding box center [442, 279] width 447 height 21
click at [822, 244] on div "Country [GEOGRAPHIC_DATA] [GEOGRAPHIC_DATA] [GEOGRAPHIC_DATA] [GEOGRAPHIC_DATA]…" at bounding box center [675, 266] width 931 height 412
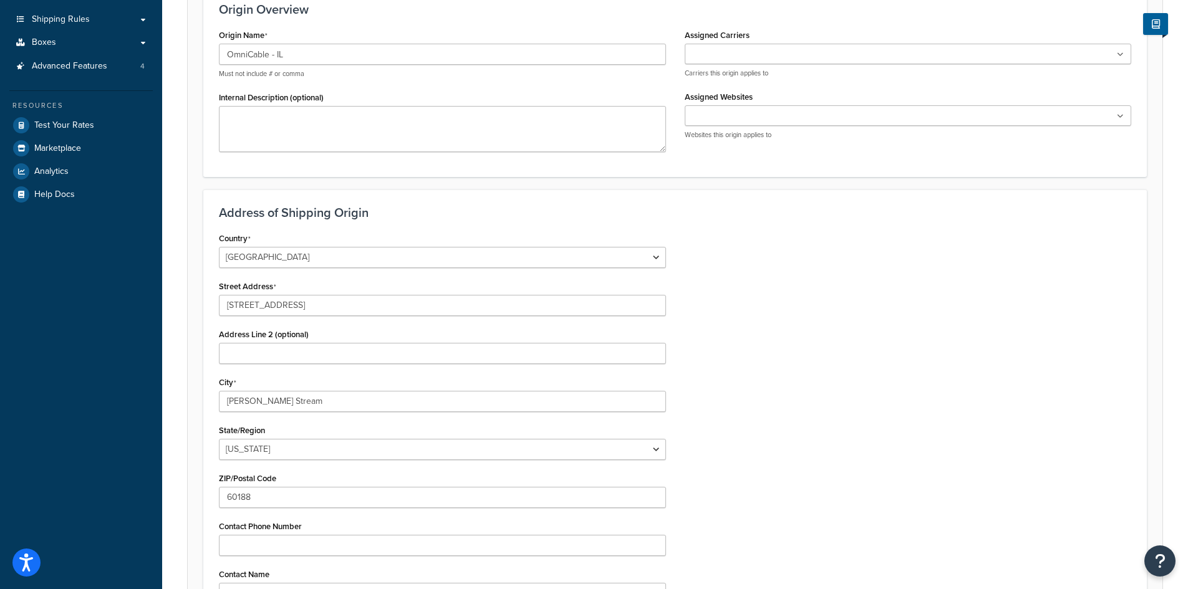
scroll to position [0, 0]
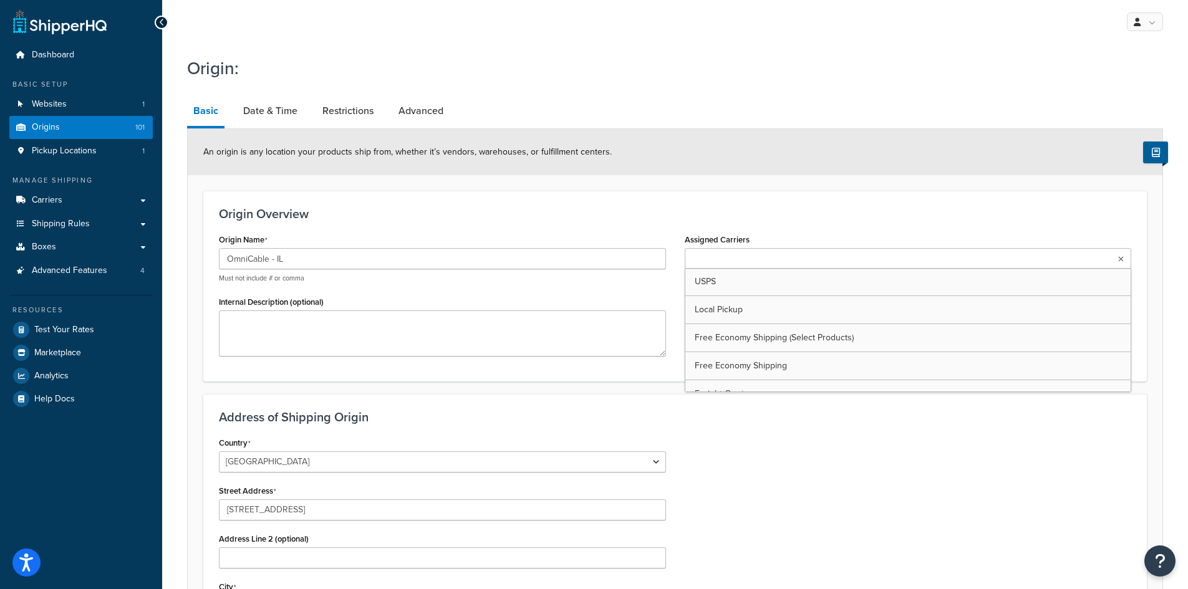
click at [763, 263] on input "Assigned Carriers" at bounding box center [743, 260] width 110 height 14
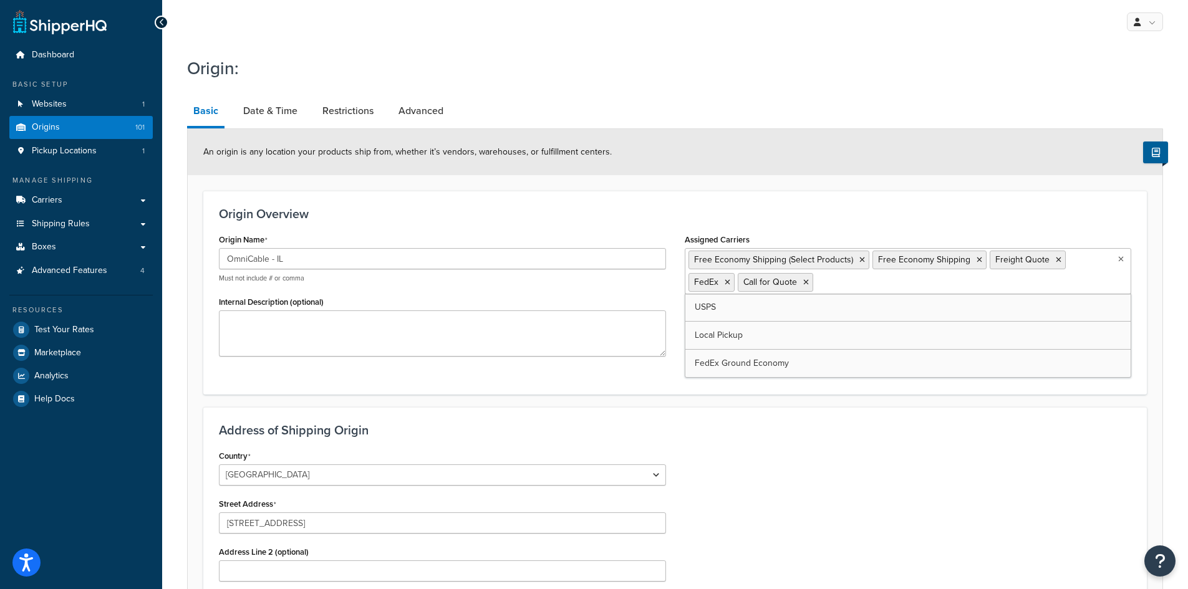
click at [722, 341] on input "Assigned Websites" at bounding box center [743, 347] width 110 height 14
click at [274, 118] on link "Date & Time" at bounding box center [270, 111] width 67 height 30
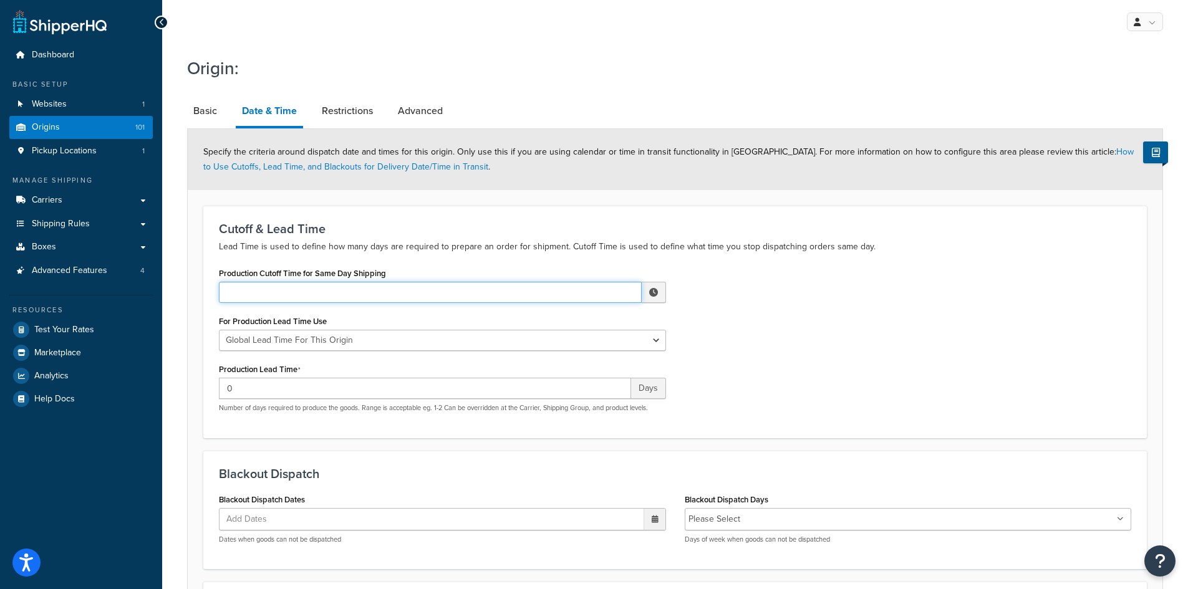
click at [464, 294] on input "Production Cutoff Time for Same Day Shipping" at bounding box center [430, 292] width 423 height 21
click at [564, 321] on span "▲" at bounding box center [561, 319] width 25 height 25
click at [609, 357] on span "▼" at bounding box center [614, 357] width 25 height 25
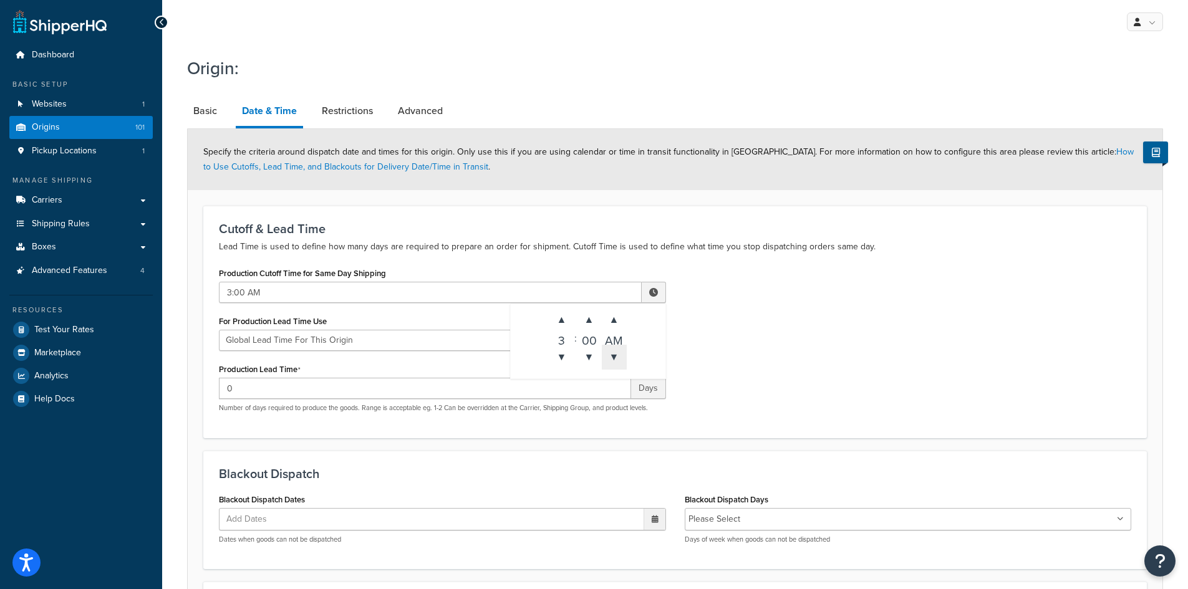
type input "3:00 PM"
click at [731, 352] on div "Production Cutoff Time for Same Day Shipping 3:00 PM ▲ 3 ▼ : ▲ 00 ▼ ▲ PM ▼ For …" at bounding box center [675, 343] width 931 height 158
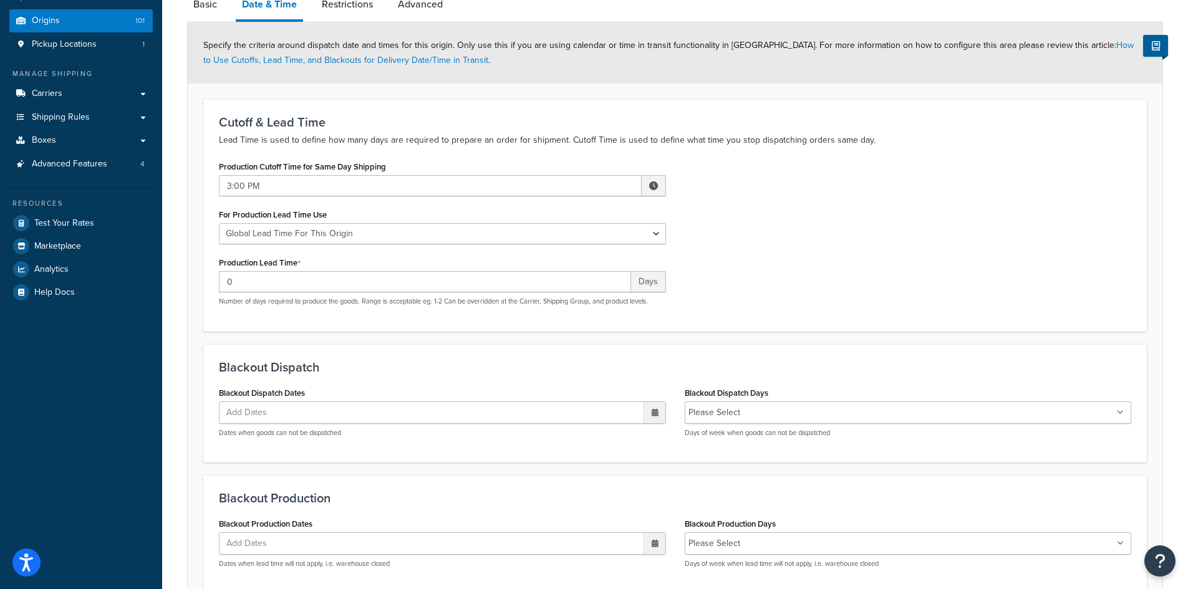
scroll to position [226, 0]
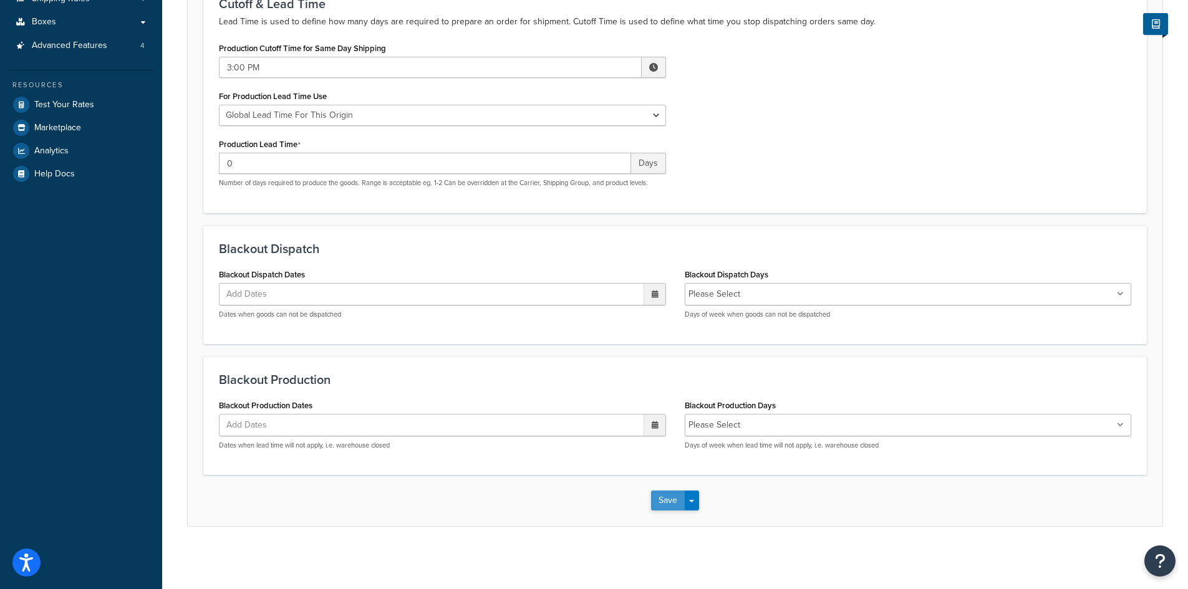
click at [665, 501] on button "Save" at bounding box center [668, 501] width 34 height 20
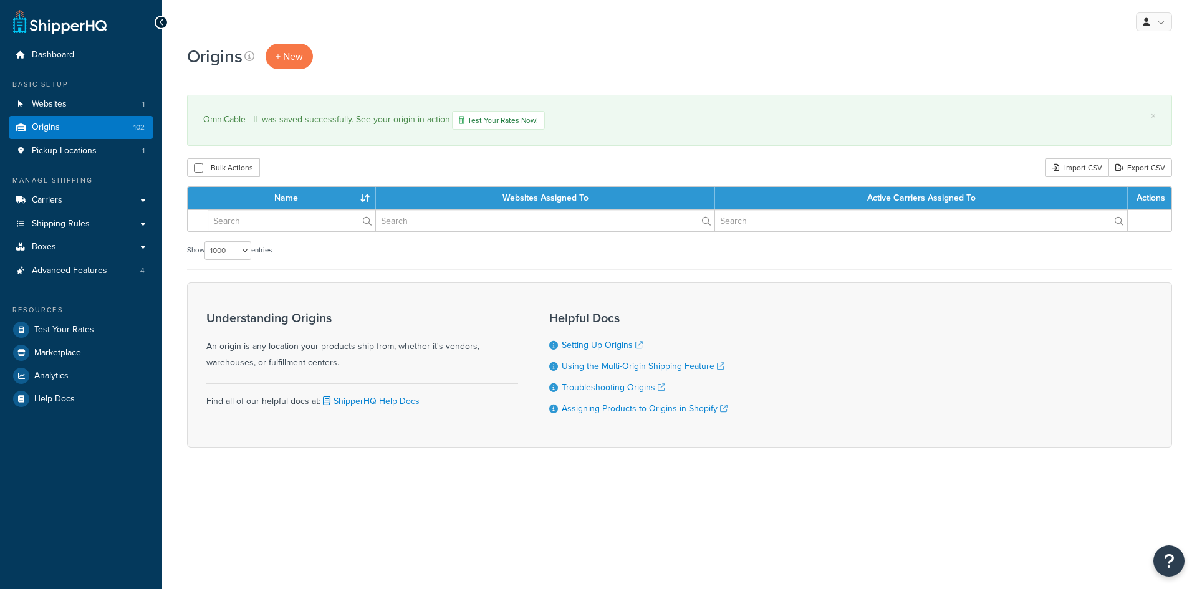
select select "1000"
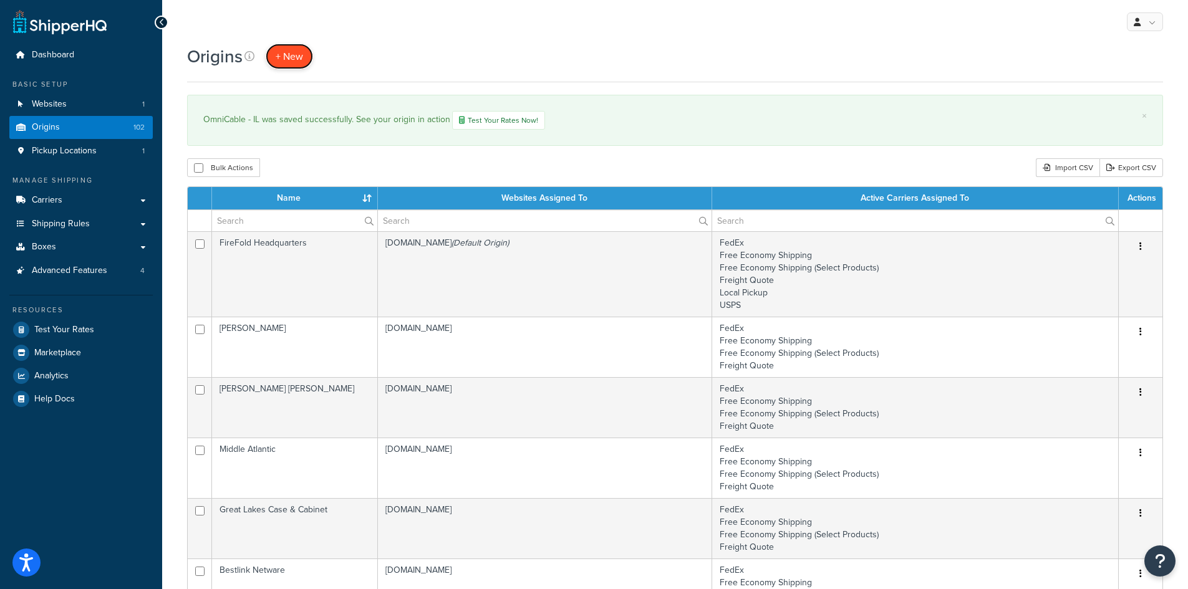
click at [282, 60] on span "+ New" at bounding box center [289, 56] width 27 height 14
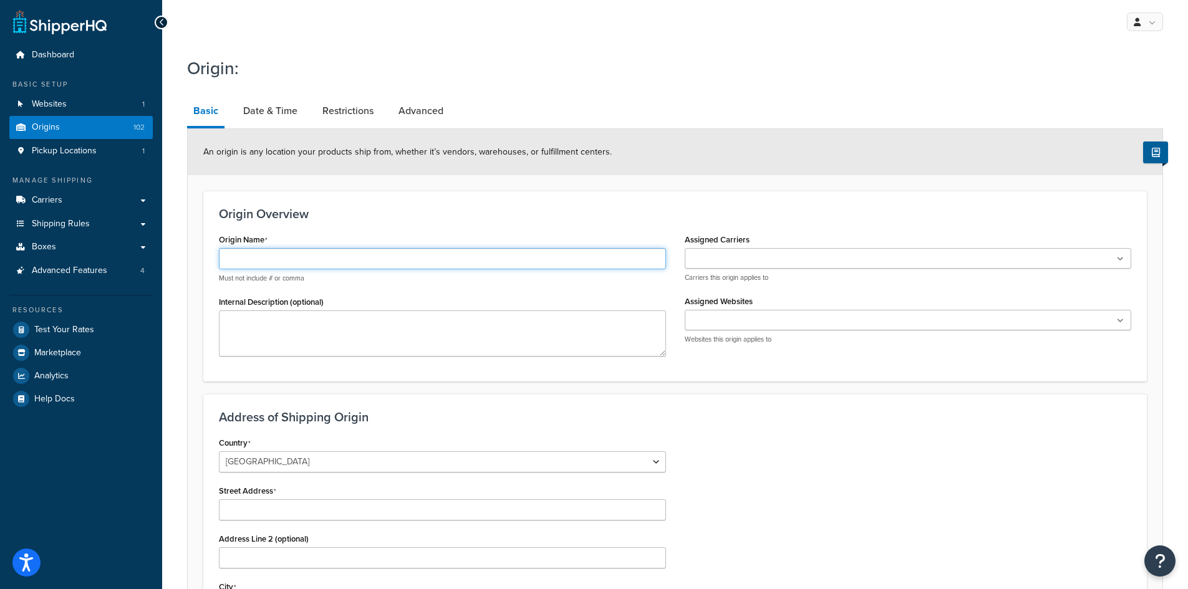
click at [330, 257] on input "Origin Name" at bounding box center [442, 258] width 447 height 21
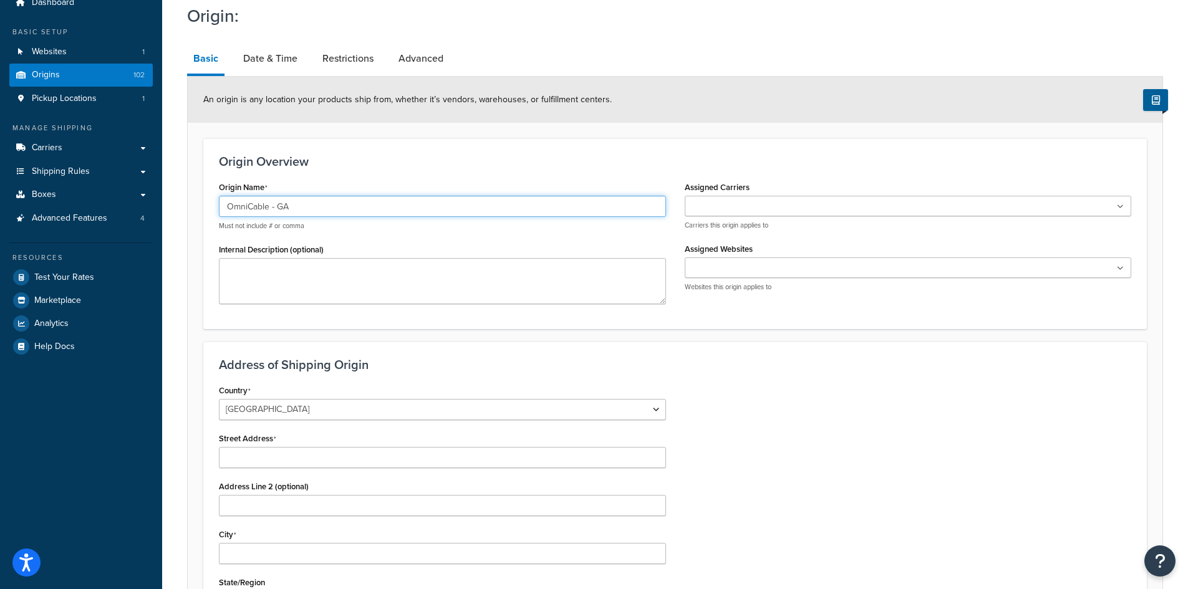
scroll to position [125, 0]
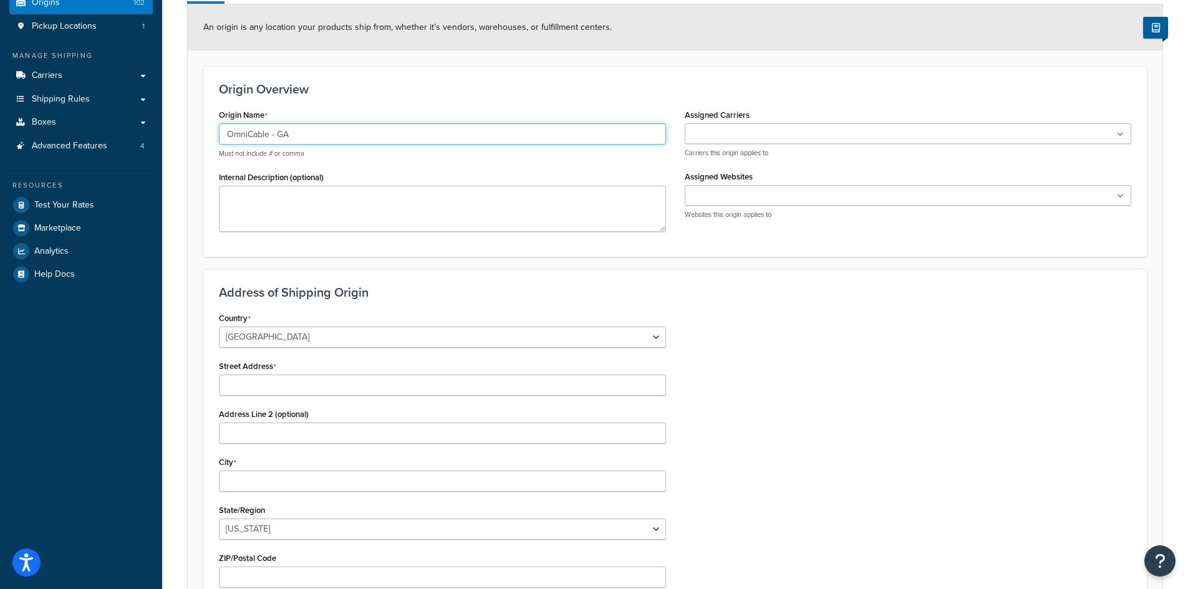
type input "OmniCable - GA"
drag, startPoint x: 301, startPoint y: 386, endPoint x: 339, endPoint y: 393, distance: 38.2
click at [301, 386] on input "Street Address" at bounding box center [442, 385] width 447 height 21
paste input "[STREET_ADDRESS]"
drag, startPoint x: 367, startPoint y: 388, endPoint x: 342, endPoint y: 389, distance: 24.4
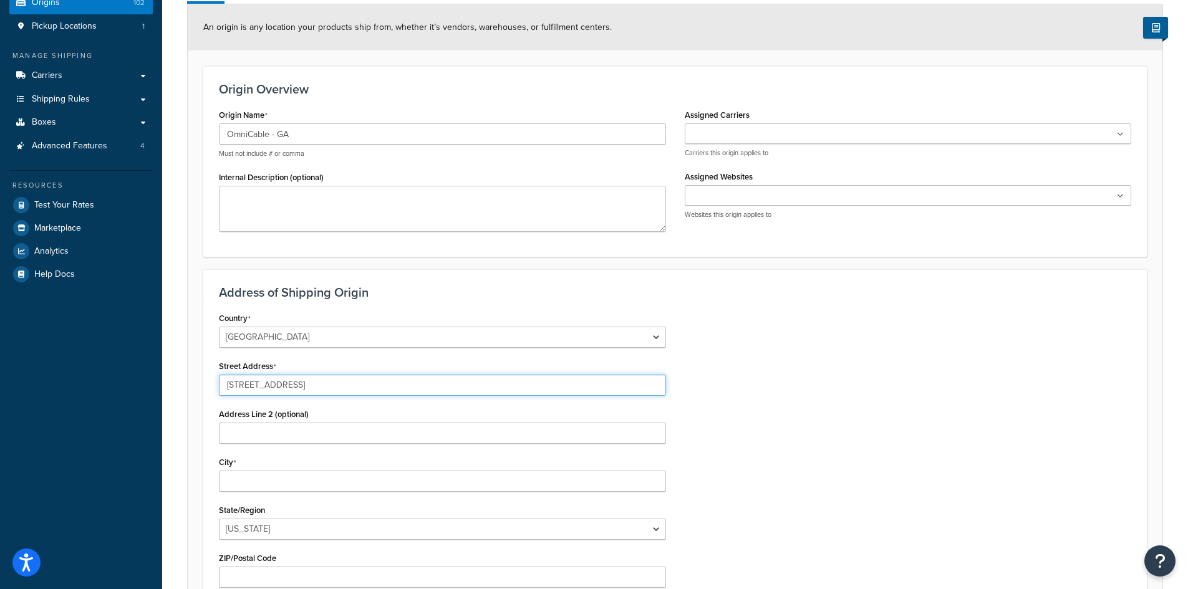
click at [342, 389] on input "[STREET_ADDRESS]" at bounding box center [442, 385] width 447 height 21
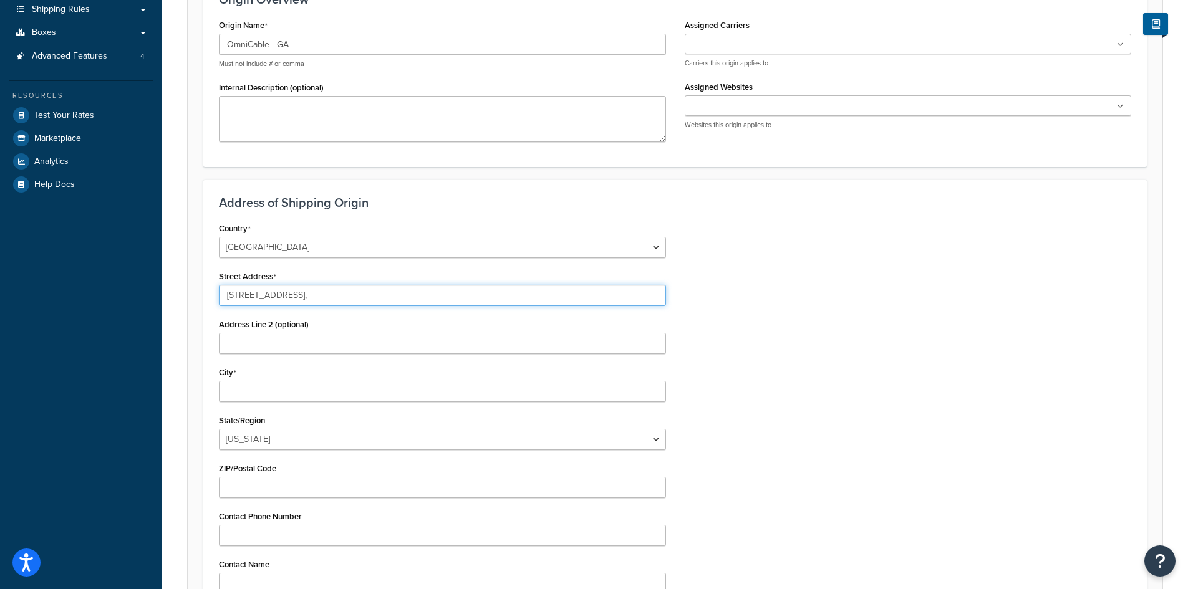
scroll to position [249, 0]
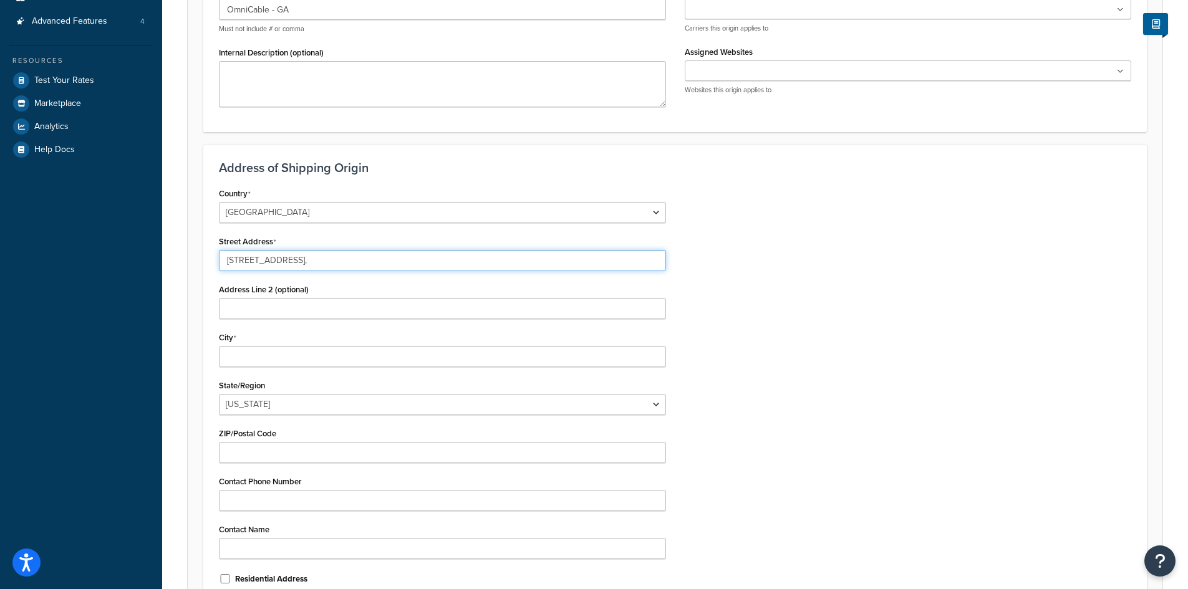
type input "[STREET_ADDRESS],"
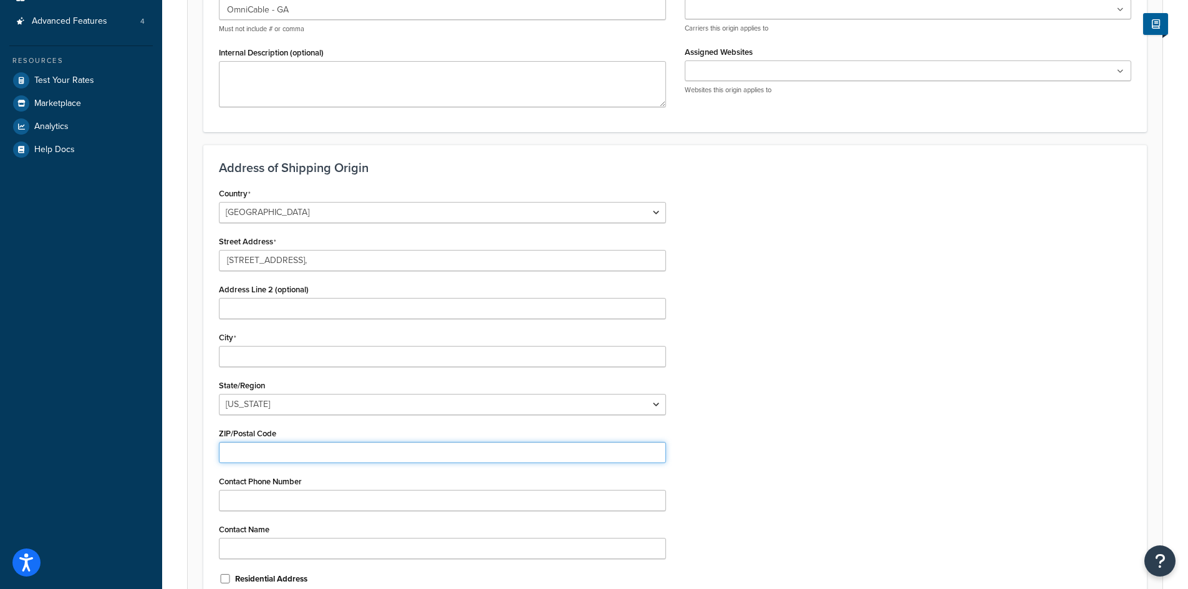
click at [284, 451] on input "ZIP/Postal Code" at bounding box center [442, 452] width 447 height 21
paste input "30518"
type input "30518"
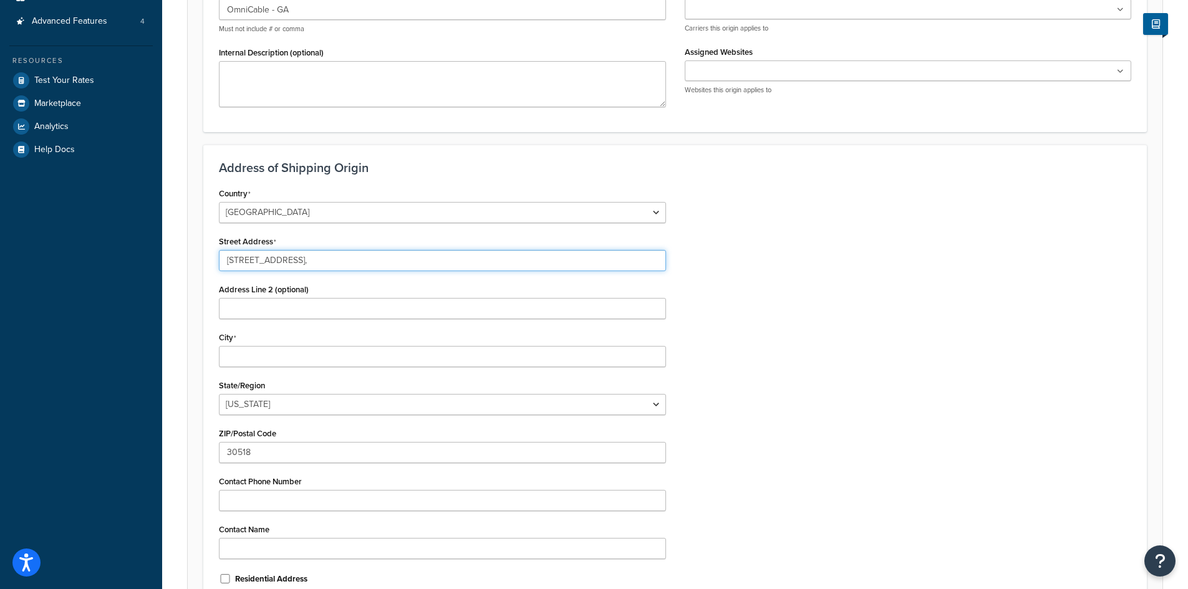
drag, startPoint x: 342, startPoint y: 263, endPoint x: 322, endPoint y: 264, distance: 20.0
click at [322, 264] on input "[STREET_ADDRESS]," at bounding box center [442, 260] width 447 height 21
drag, startPoint x: 333, startPoint y: 258, endPoint x: 296, endPoint y: 263, distance: 37.1
click at [296, 263] on input "[STREET_ADDRESS][PERSON_NAME]" at bounding box center [442, 260] width 447 height 21
type input "[STREET_ADDRESS]"
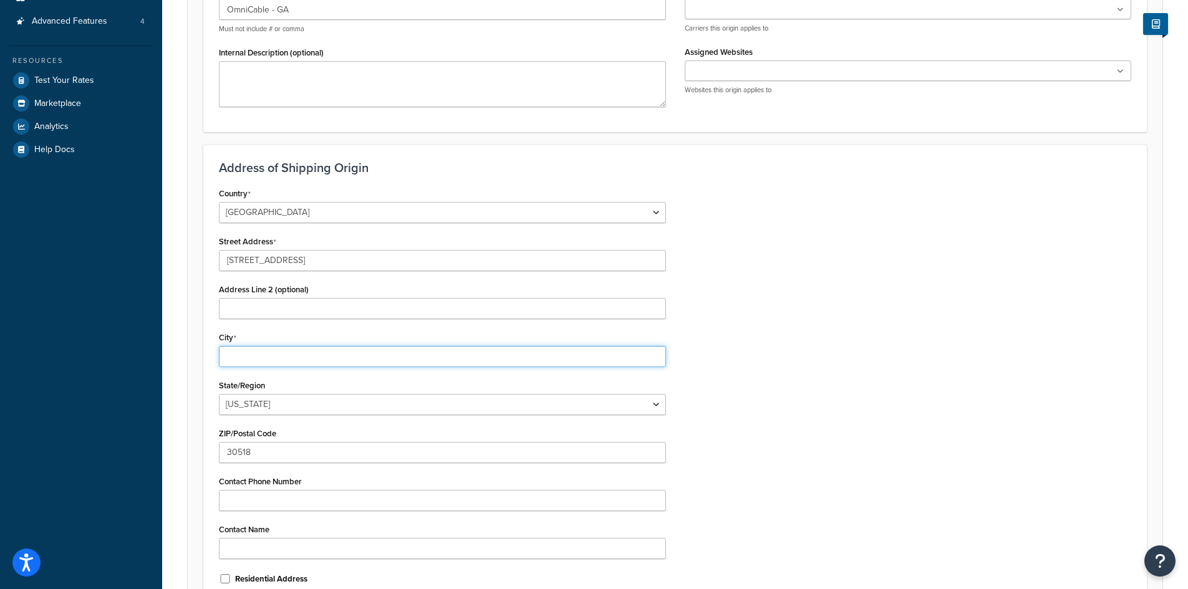
click at [287, 355] on input "City" at bounding box center [442, 356] width 447 height 21
paste input "[PERSON_NAME]"
type input "[PERSON_NAME]"
click at [277, 402] on select "Alabama Alaska American Samoa Arizona Arkansas Armed Forces Americas Armed Forc…" at bounding box center [442, 404] width 447 height 21
select select "10"
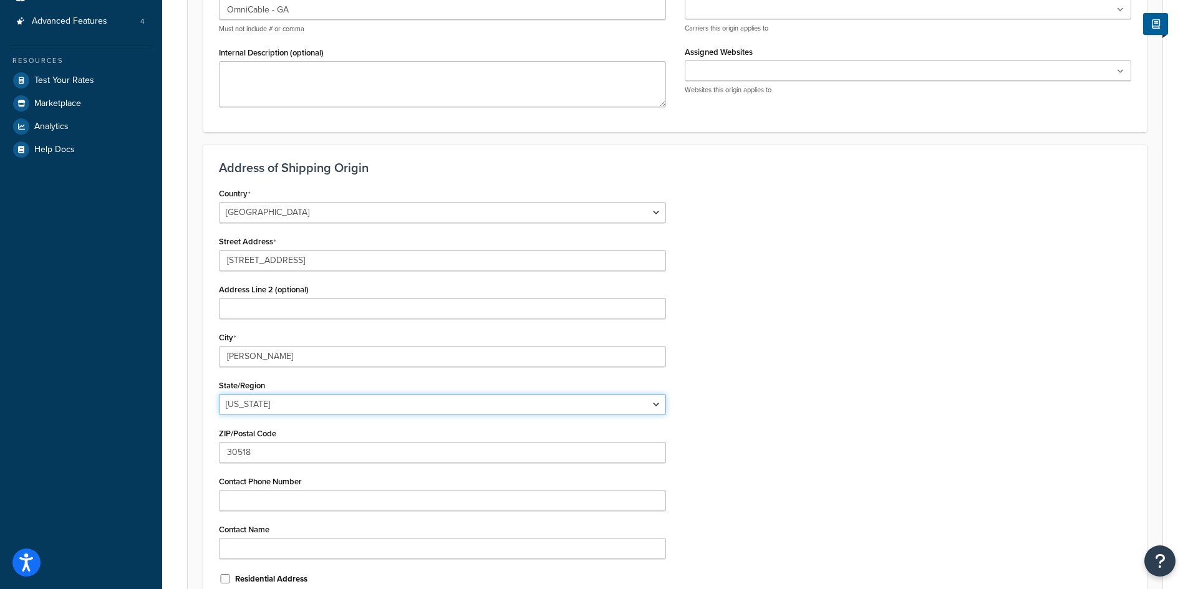
click at [219, 394] on select "Alabama Alaska American Samoa Arizona Arkansas Armed Forces Americas Armed Forc…" at bounding box center [442, 404] width 447 height 21
click at [304, 266] on input "6720 Maple Ave," at bounding box center [442, 260] width 447 height 21
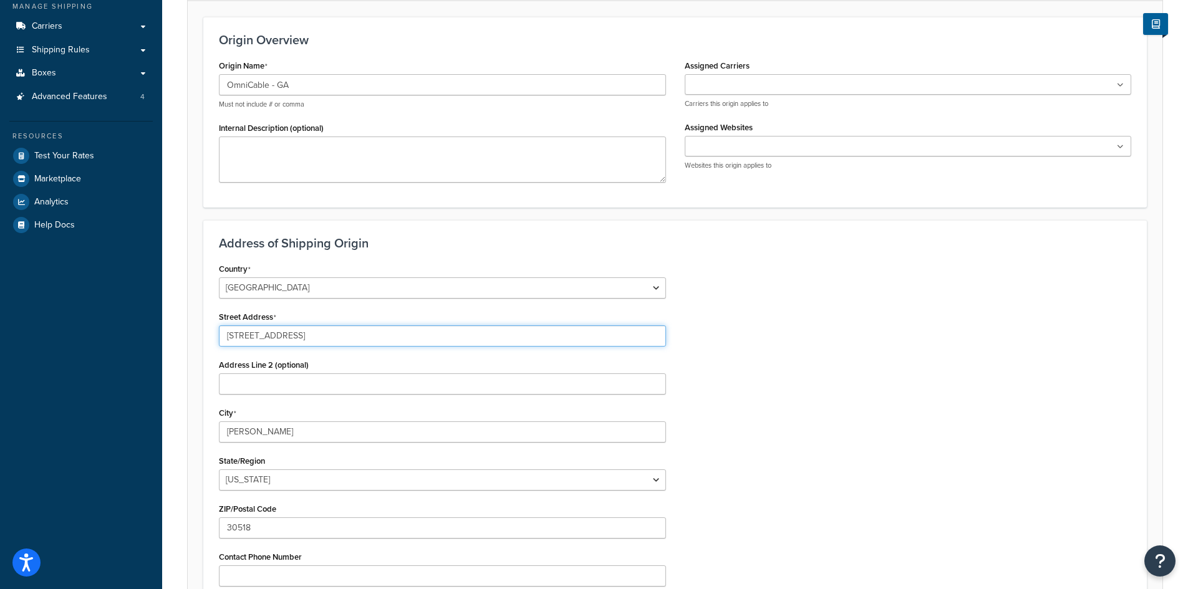
scroll to position [0, 0]
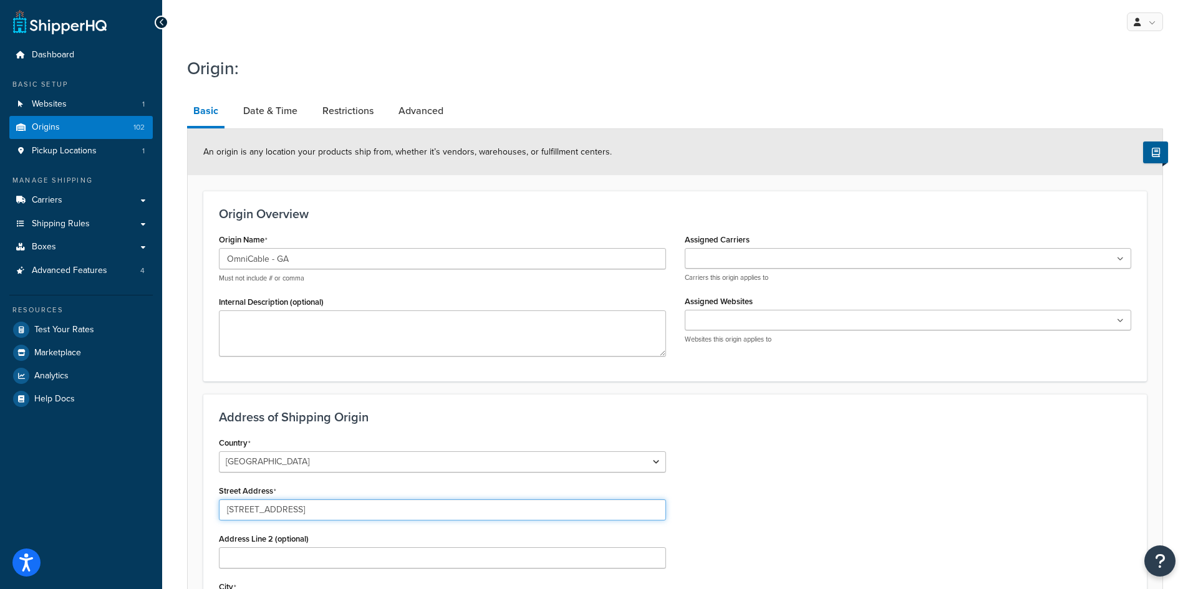
type input "6720 Maple Ave"
click at [782, 261] on input "Assigned Carriers" at bounding box center [743, 260] width 110 height 14
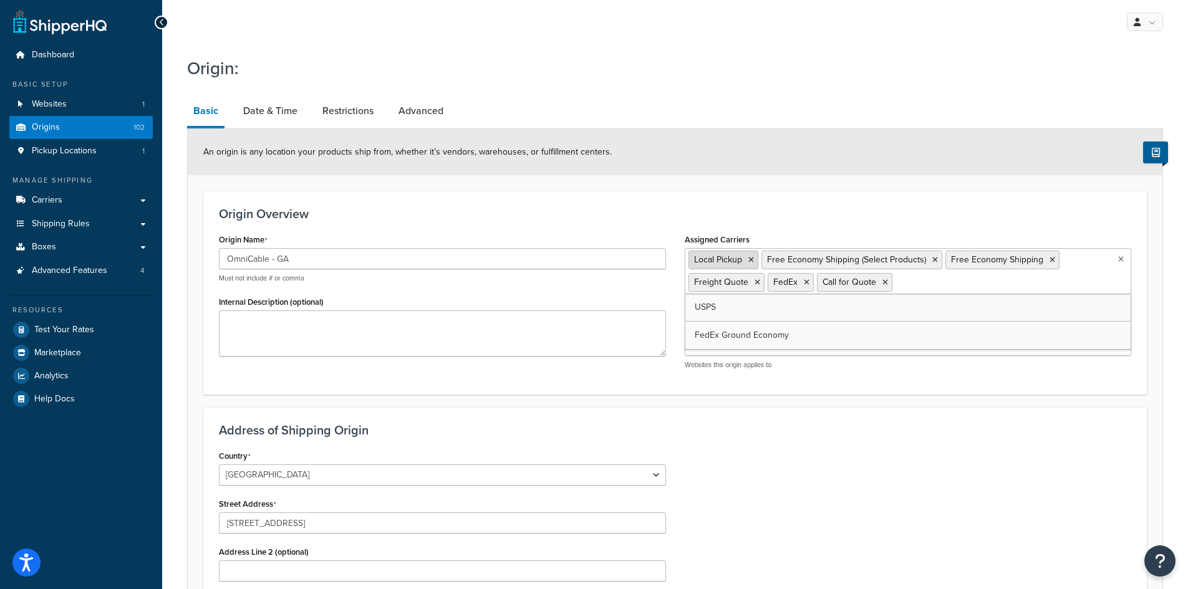
click at [755, 261] on li "Local Pickup" at bounding box center [723, 260] width 70 height 19
click at [752, 261] on icon at bounding box center [751, 259] width 6 height 7
click at [778, 215] on h3 "Origin Overview" at bounding box center [675, 214] width 912 height 14
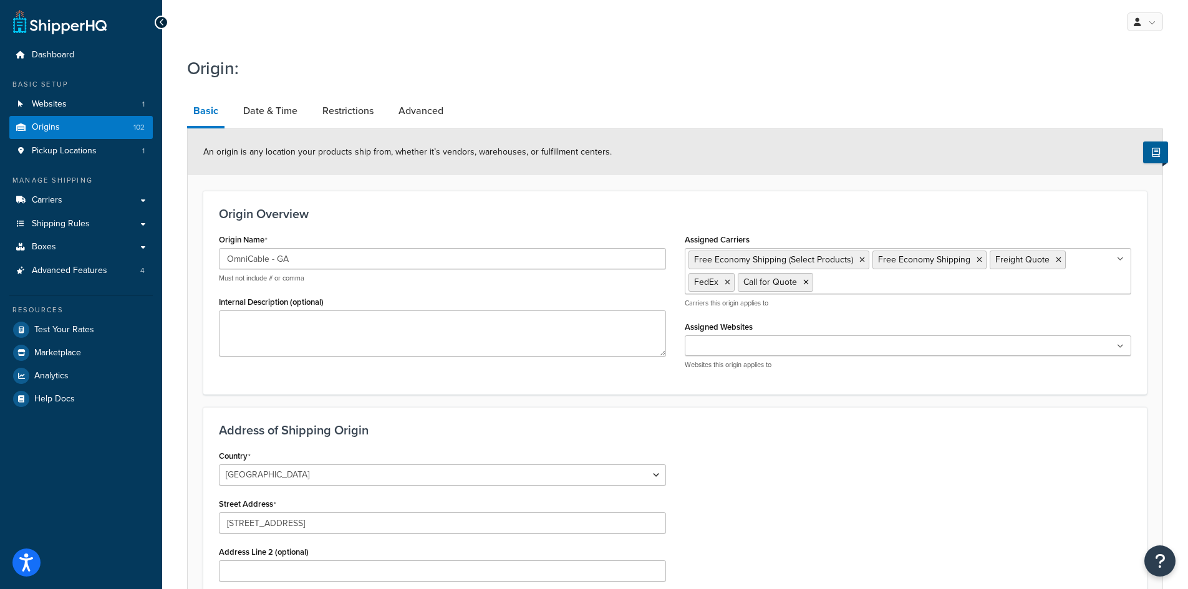
click at [769, 354] on input "Assigned Websites" at bounding box center [743, 347] width 110 height 14
click at [273, 113] on link "Date & Time" at bounding box center [270, 111] width 67 height 30
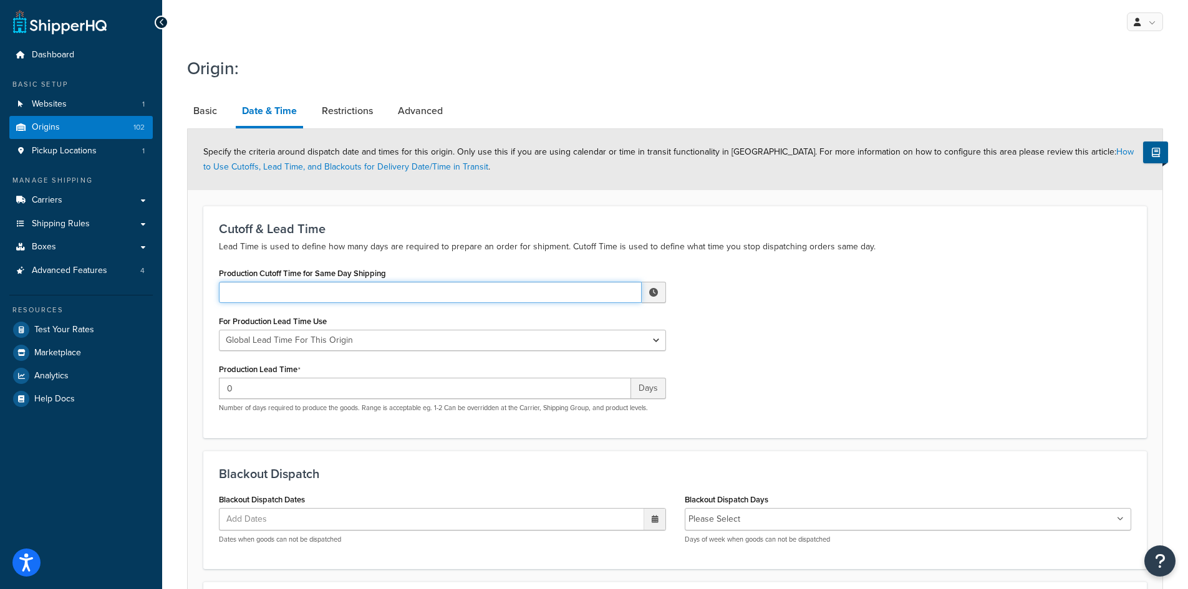
click at [387, 291] on input "Production Cutoff Time for Same Day Shipping" at bounding box center [430, 292] width 423 height 21
click at [566, 325] on span "▲" at bounding box center [561, 319] width 25 height 25
click at [618, 362] on span "▼" at bounding box center [614, 357] width 25 height 25
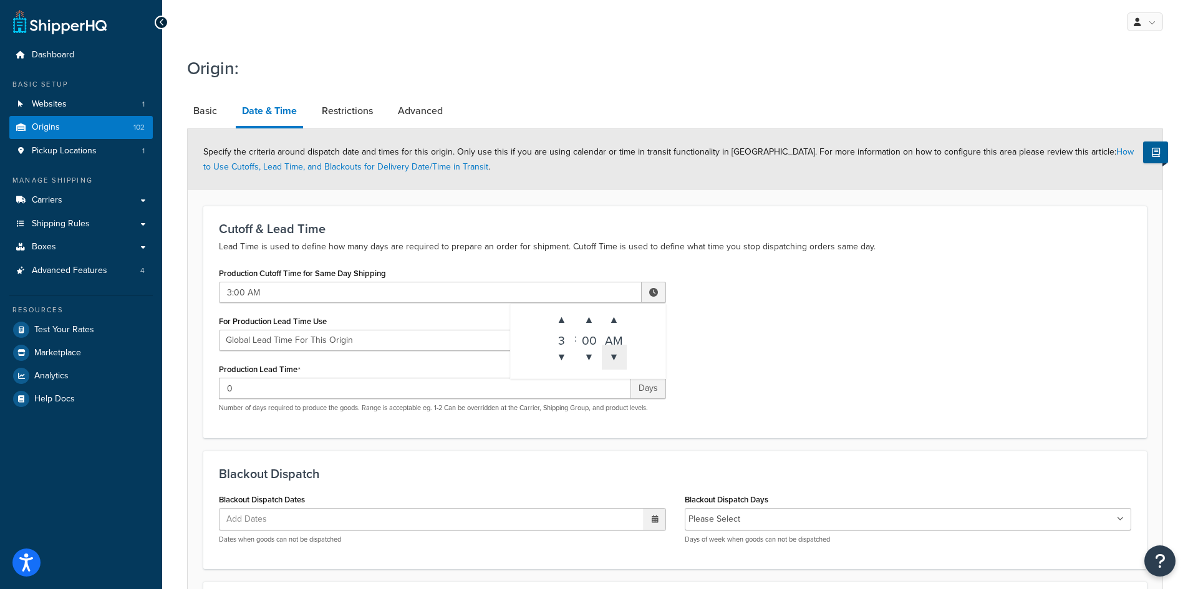
type input "3:00 PM"
click at [814, 361] on div "Production Cutoff Time for Same Day Shipping 3:00 PM ▲ 3 ▼ : ▲ 00 ▼ ▲ PM ▼ For …" at bounding box center [675, 343] width 931 height 158
click at [351, 115] on link "Restrictions" at bounding box center [348, 111] width 64 height 30
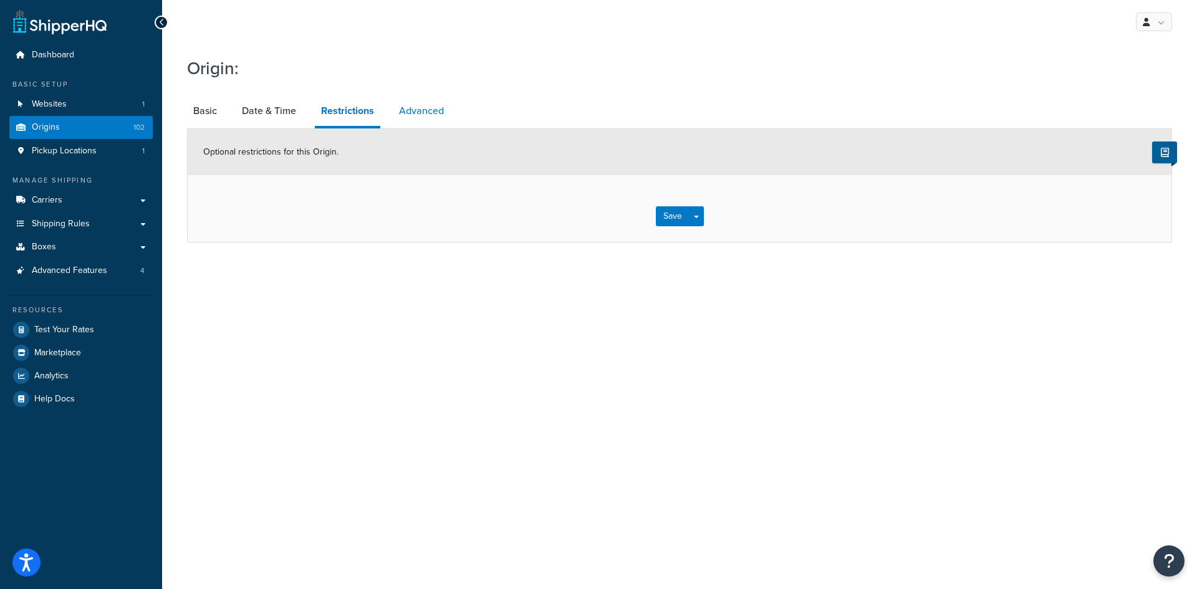
click at [430, 112] on link "Advanced" at bounding box center [421, 111] width 57 height 30
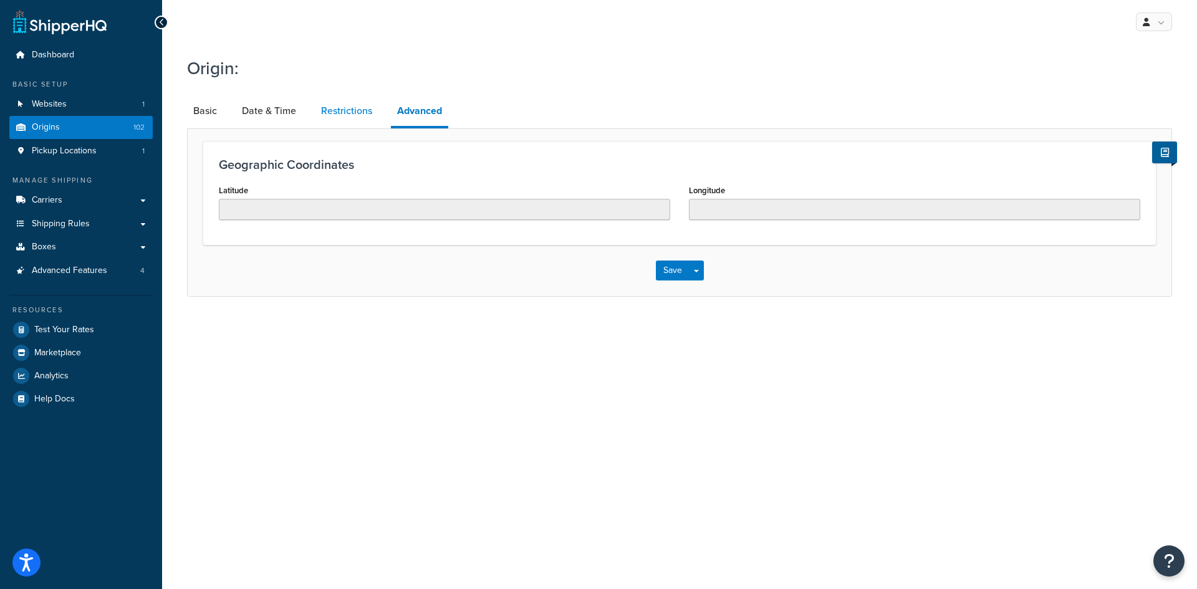
click at [359, 109] on link "Restrictions" at bounding box center [347, 111] width 64 height 30
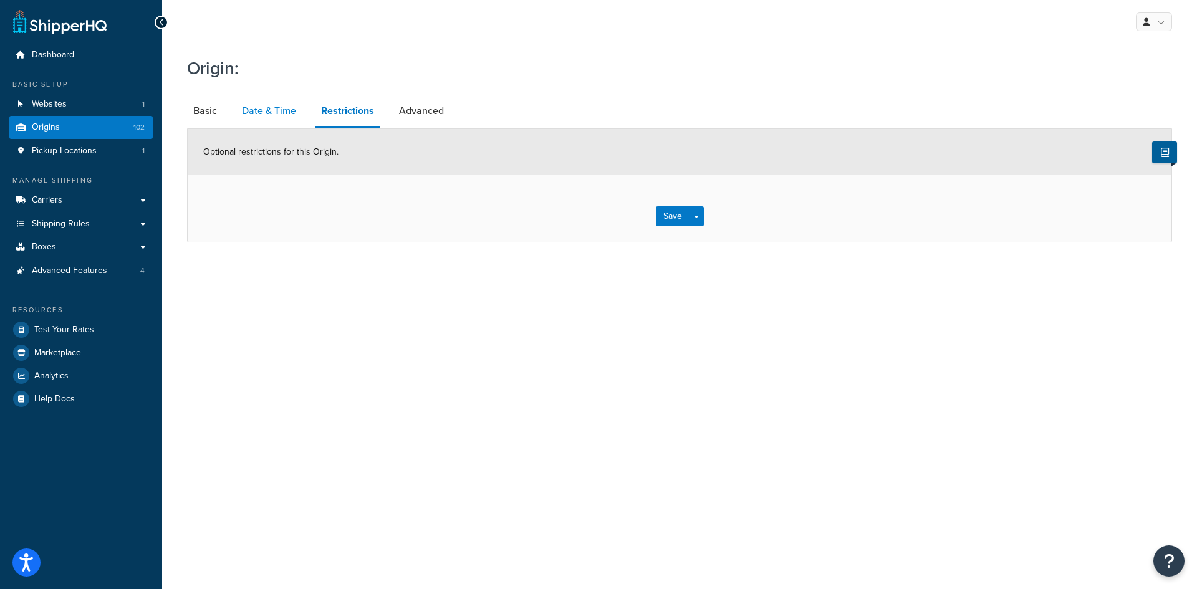
click at [285, 107] on link "Date & Time" at bounding box center [269, 111] width 67 height 30
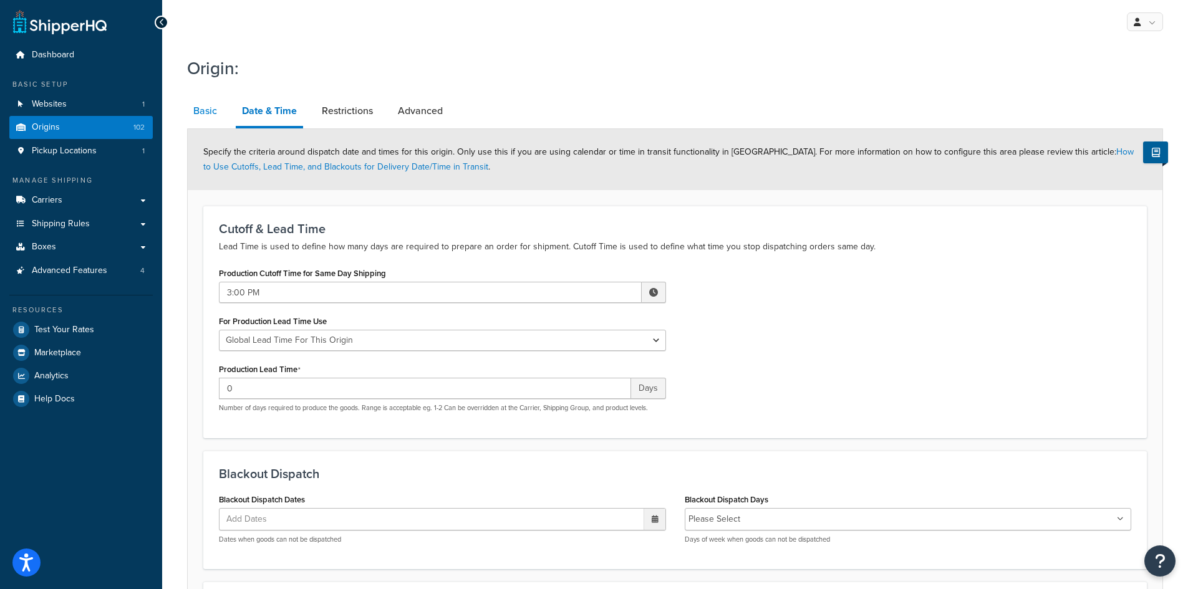
click at [205, 105] on link "Basic" at bounding box center [205, 111] width 36 height 30
select select "10"
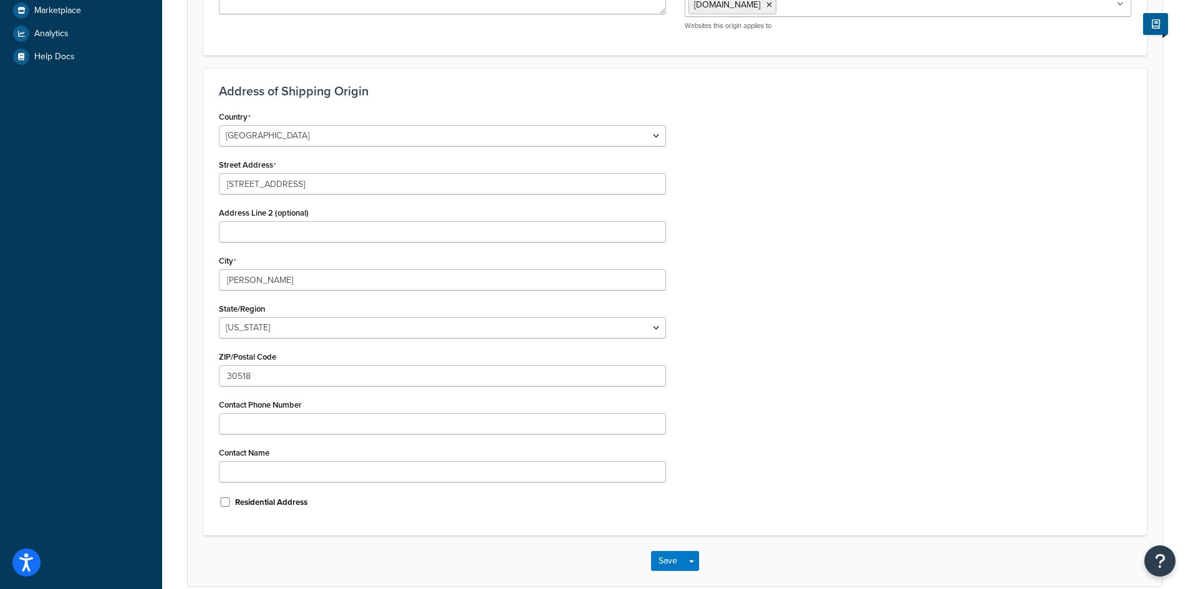
scroll to position [403, 0]
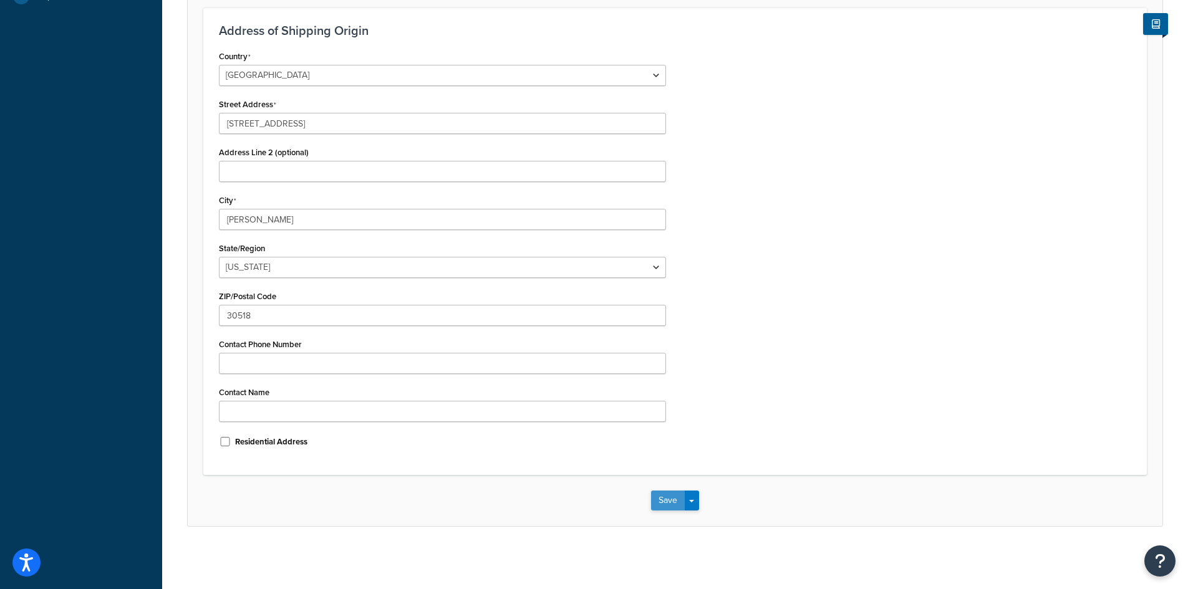
click at [660, 503] on button "Save" at bounding box center [668, 501] width 34 height 20
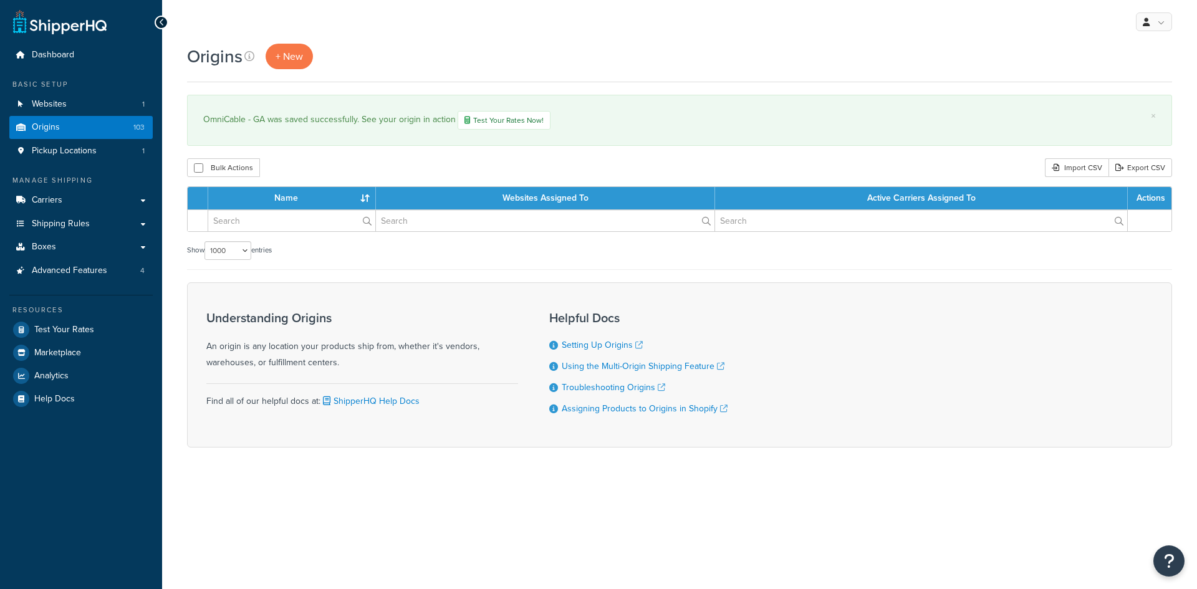
select select "1000"
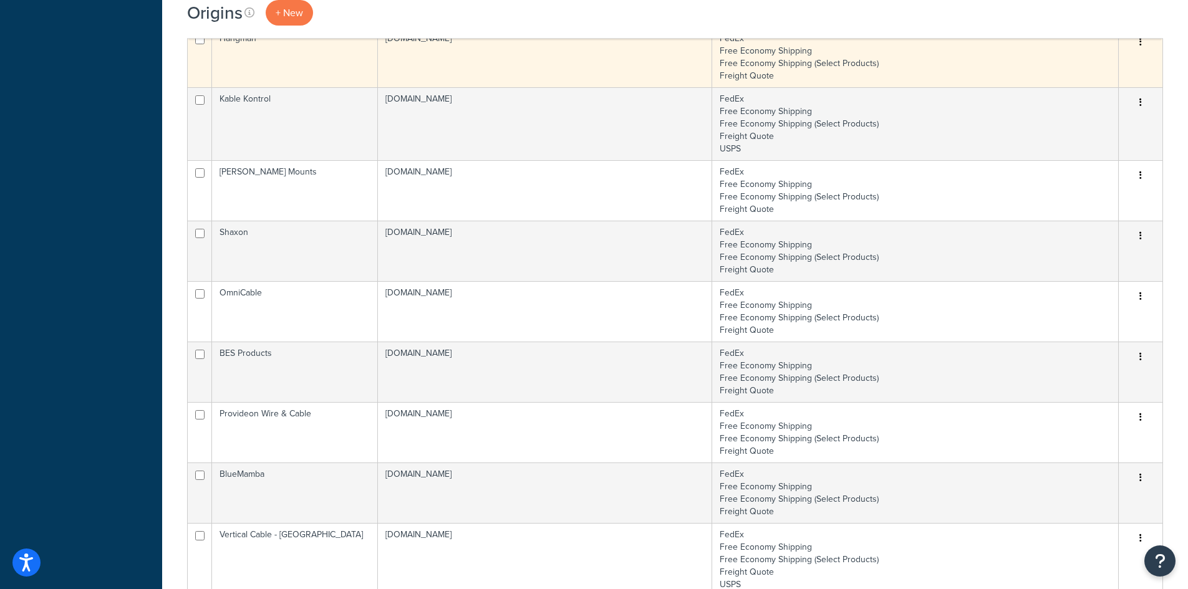
scroll to position [6211, 0]
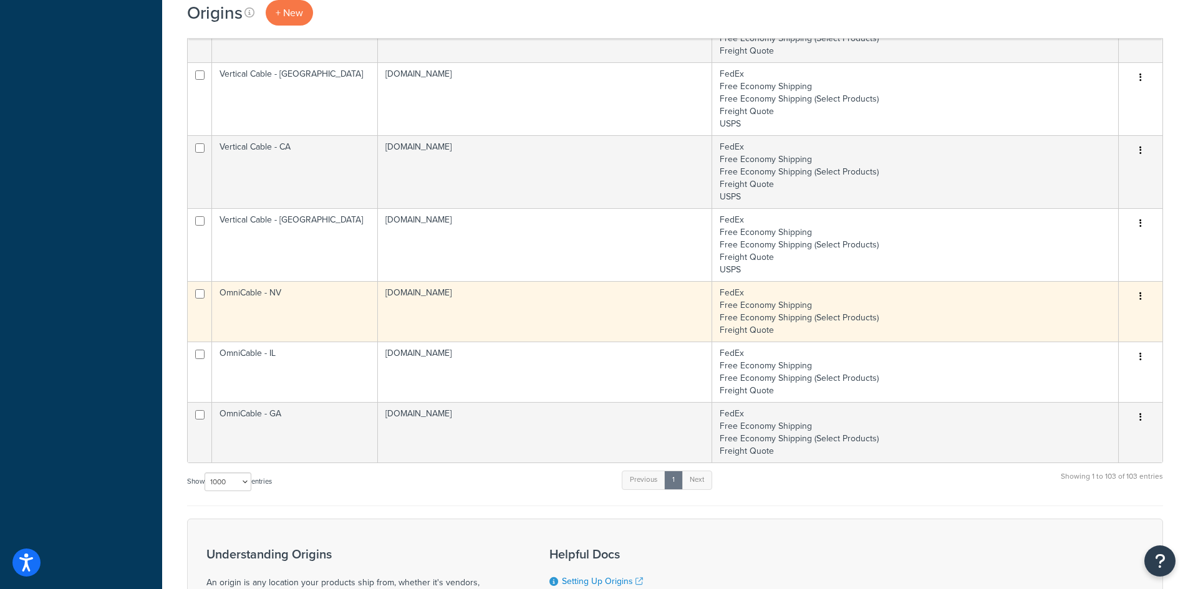
click at [663, 317] on td "[DOMAIN_NAME]" at bounding box center [545, 311] width 334 height 60
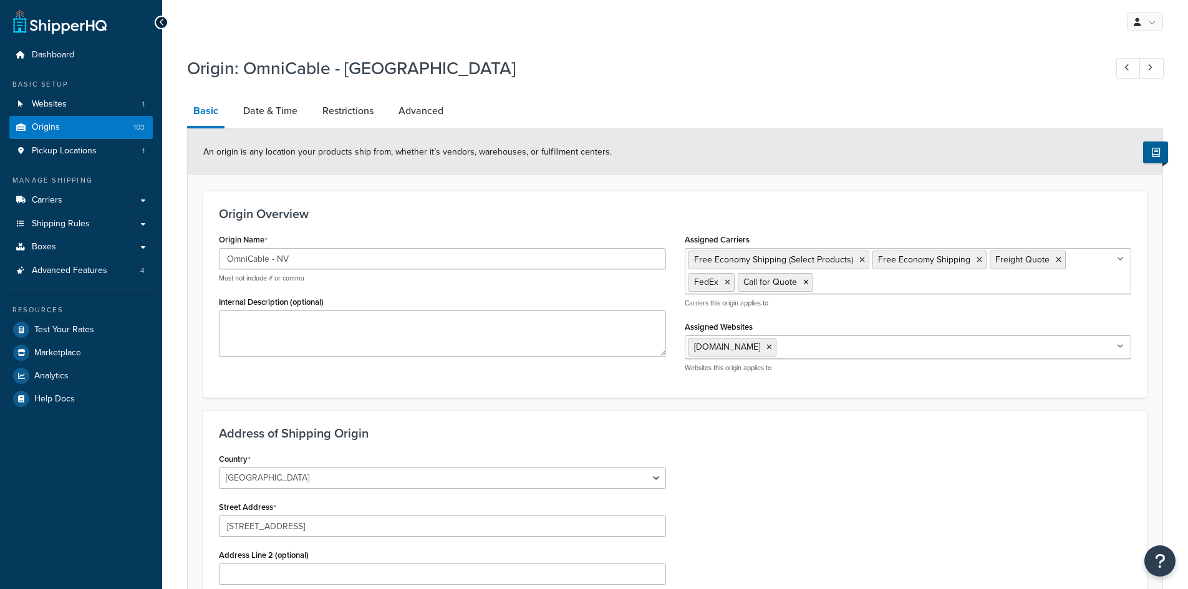
select select "28"
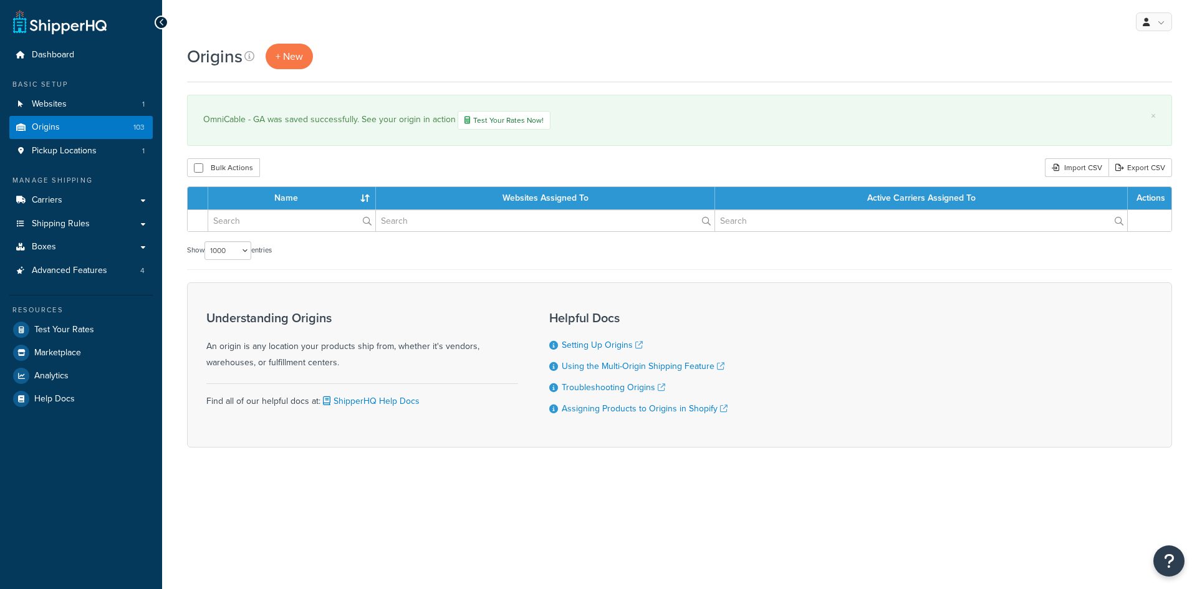
select select "1000"
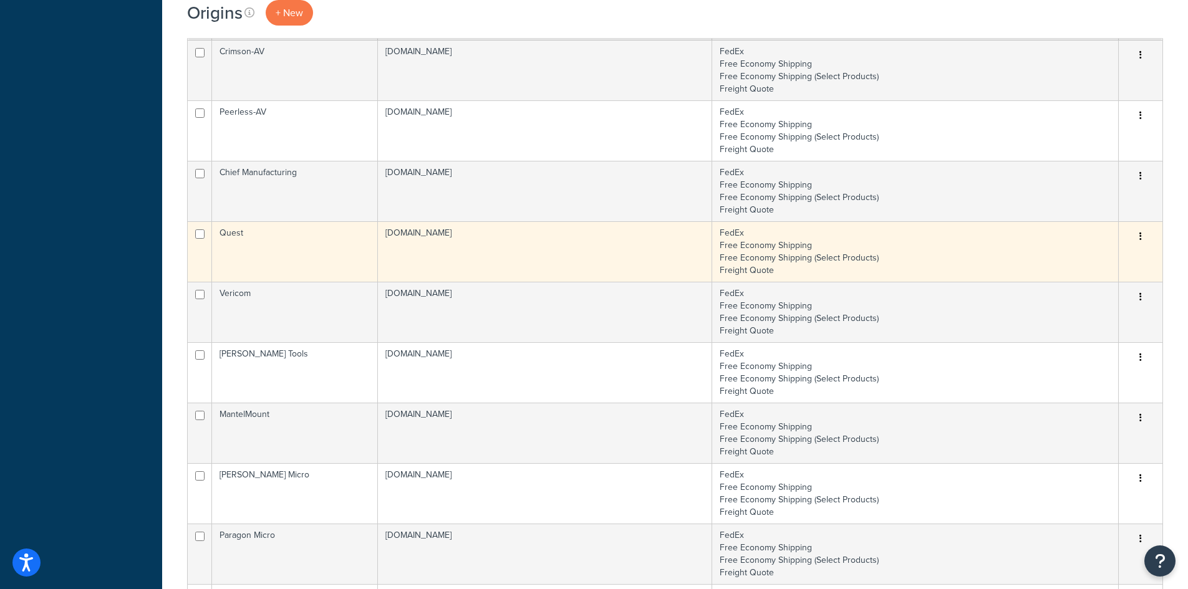
scroll to position [1497, 0]
